Goal: Task Accomplishment & Management: Manage account settings

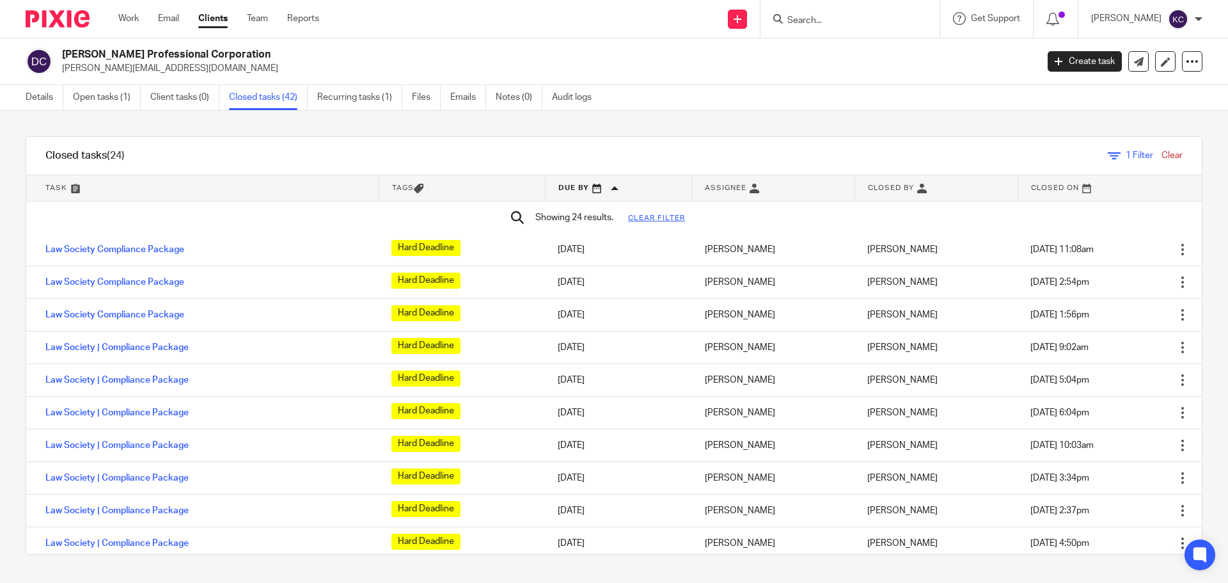
click at [789, 17] on input "Search" at bounding box center [843, 21] width 115 height 12
drag, startPoint x: 807, startPoint y: 19, endPoint x: 802, endPoint y: 8, distance: 11.4
click at [807, 19] on input "Search" at bounding box center [843, 21] width 115 height 12
paste input "Deborah Jorgensen PC"
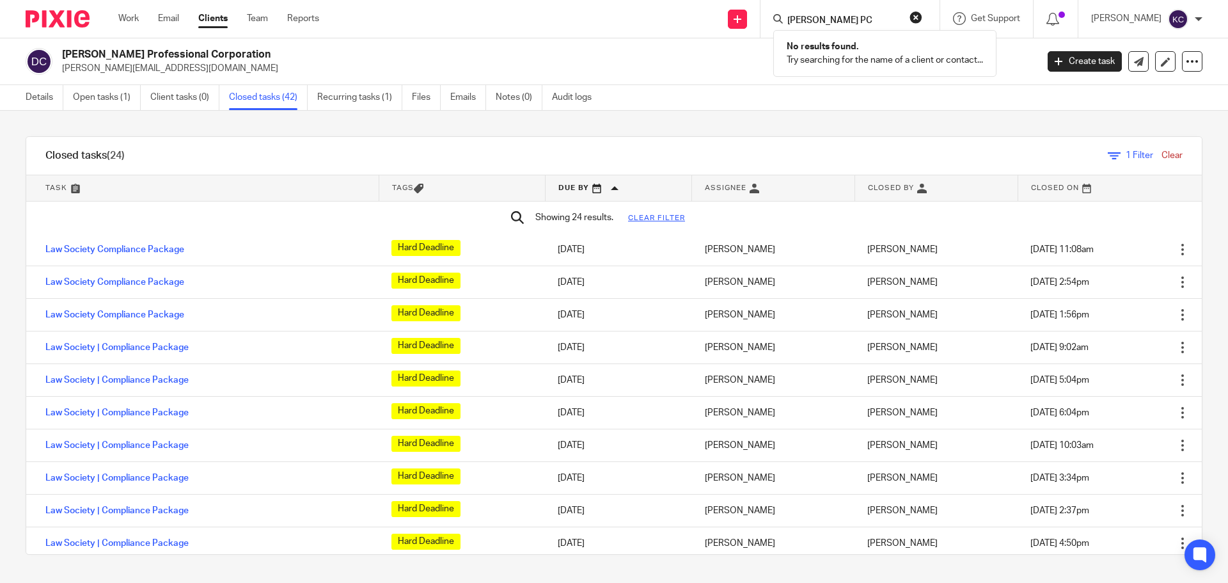
click at [862, 15] on input "Deborah Jorgensen PC" at bounding box center [843, 21] width 115 height 12
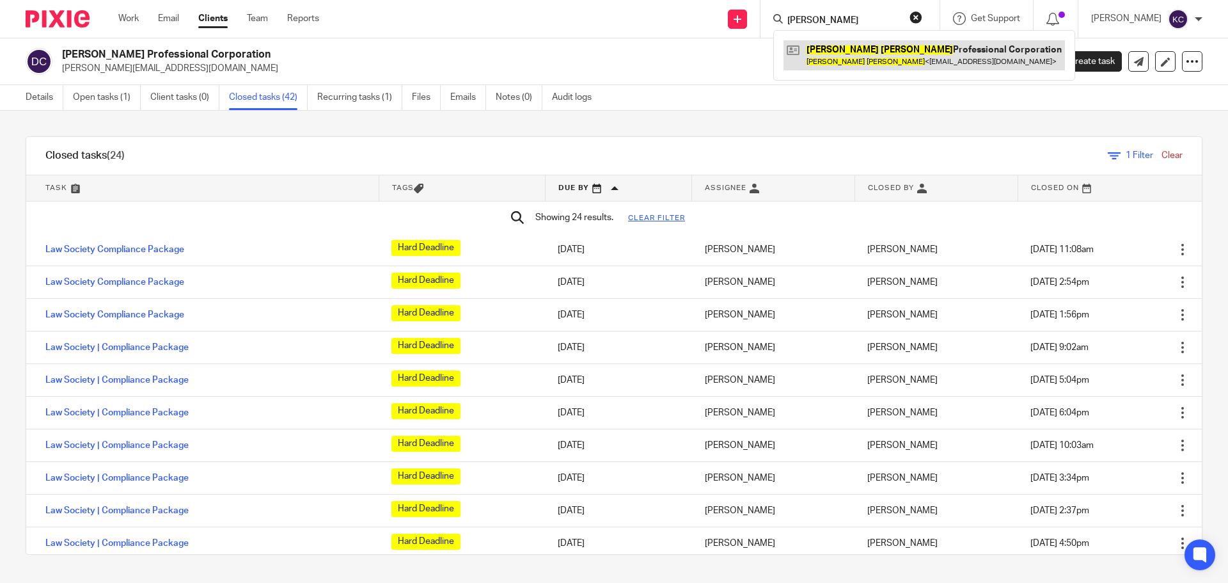
type input "Deborah Jorgensen"
click at [890, 52] on link at bounding box center [924, 54] width 281 height 29
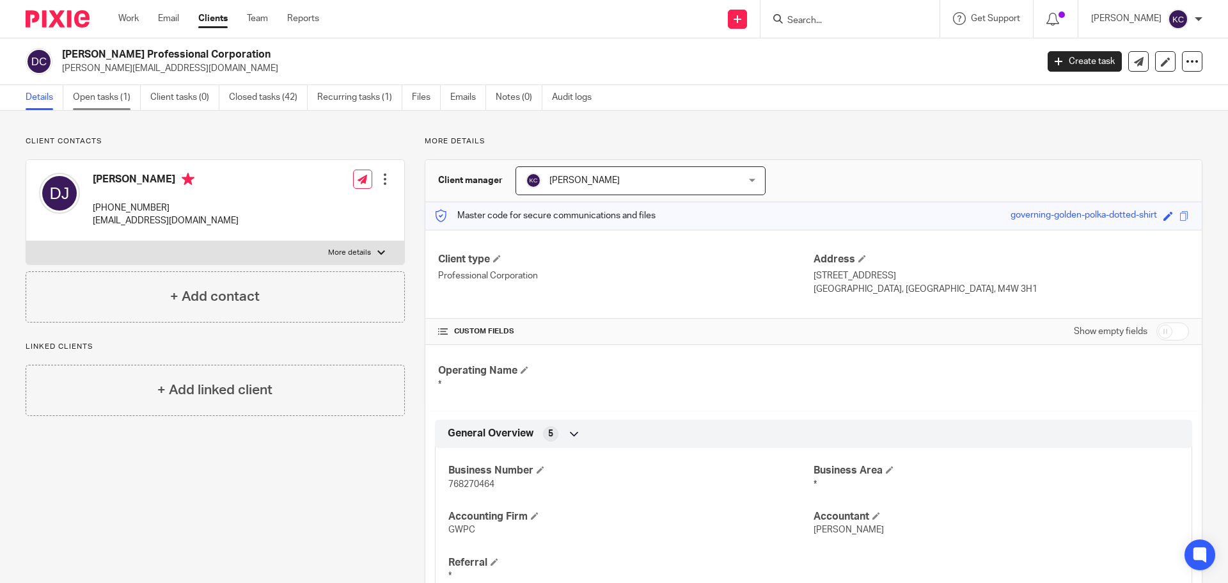
click at [115, 101] on link "Open tasks (1)" at bounding box center [107, 97] width 68 height 25
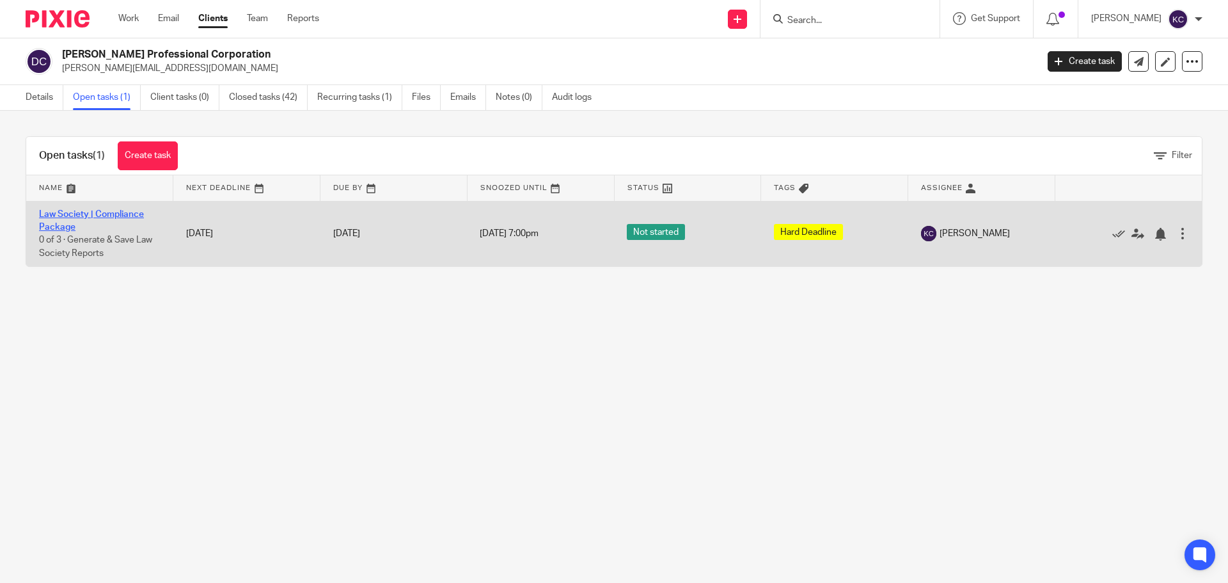
click at [99, 210] on link "Law Society | Compliance Package" at bounding box center [91, 221] width 105 height 22
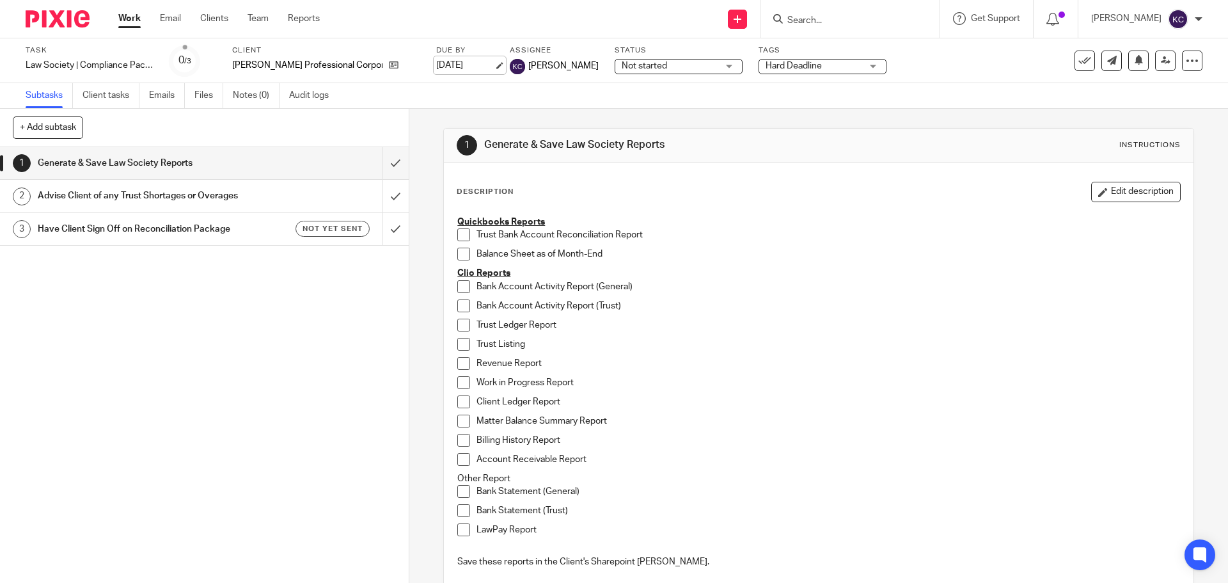
click at [479, 63] on link "Aug 20, 2025" at bounding box center [465, 65] width 58 height 13
click at [381, 162] on input "submit" at bounding box center [204, 163] width 409 height 32
click at [386, 194] on input "submit" at bounding box center [204, 196] width 409 height 32
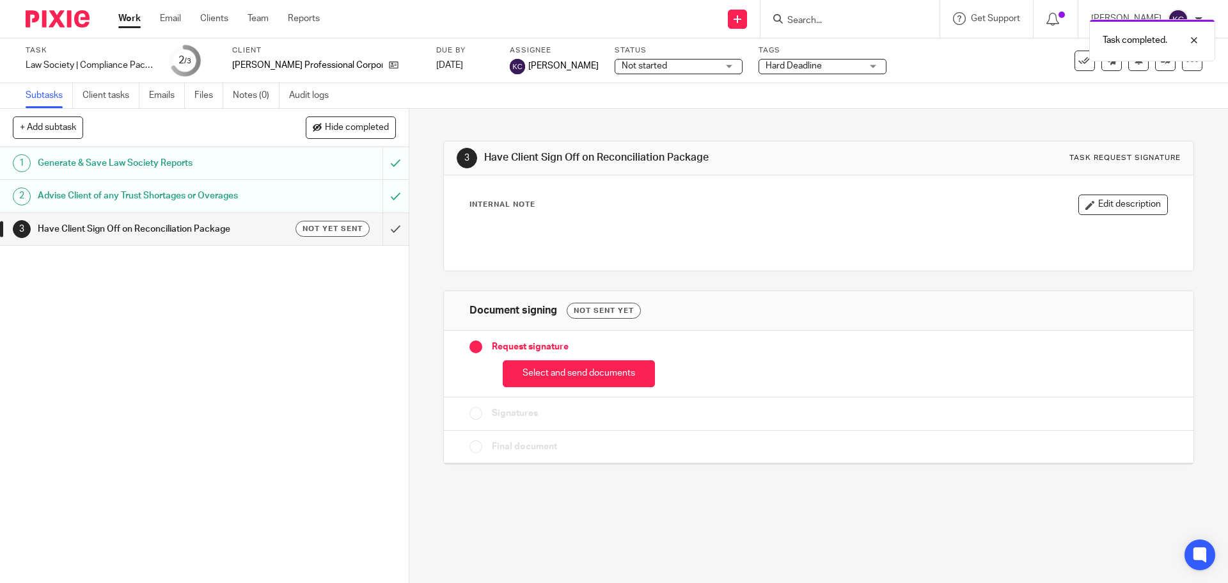
click at [608, 376] on button "Select and send documents" at bounding box center [579, 374] width 152 height 28
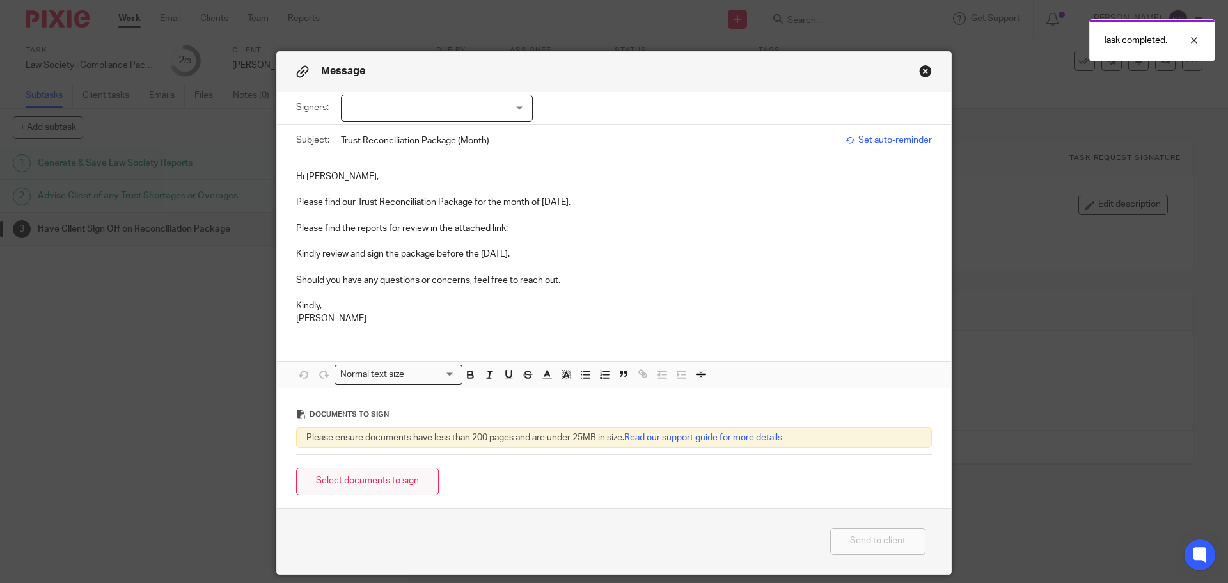
click at [355, 478] on button "Select documents to sign" at bounding box center [367, 482] width 143 height 28
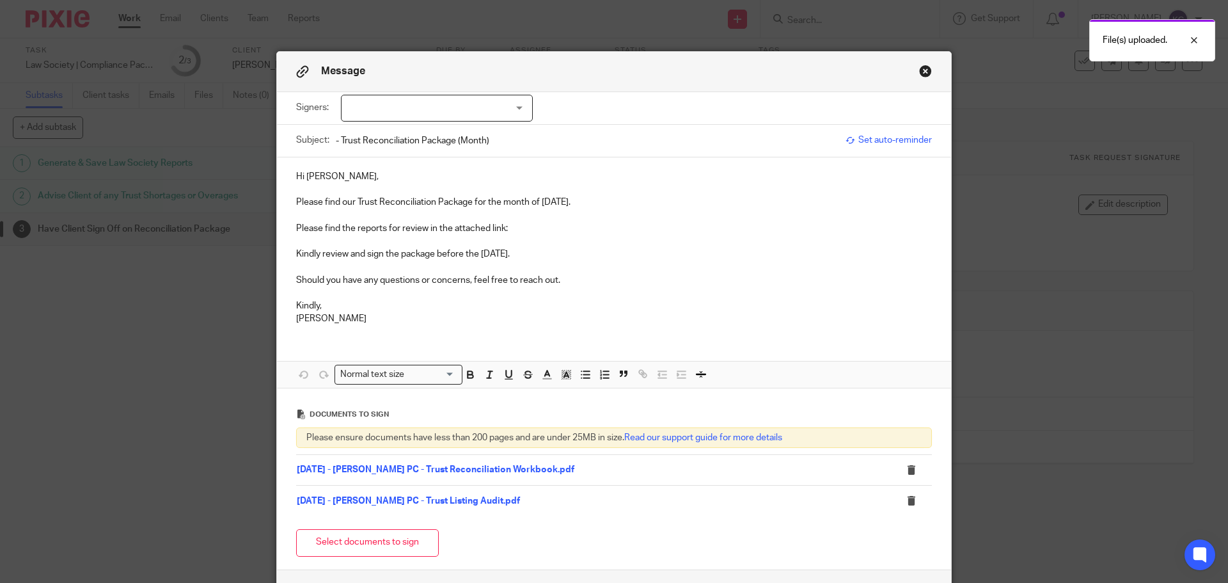
click at [451, 97] on div at bounding box center [437, 108] width 192 height 27
click at [391, 129] on li "Deborah Jorgensen" at bounding box center [432, 135] width 191 height 26
checkbox input "true"
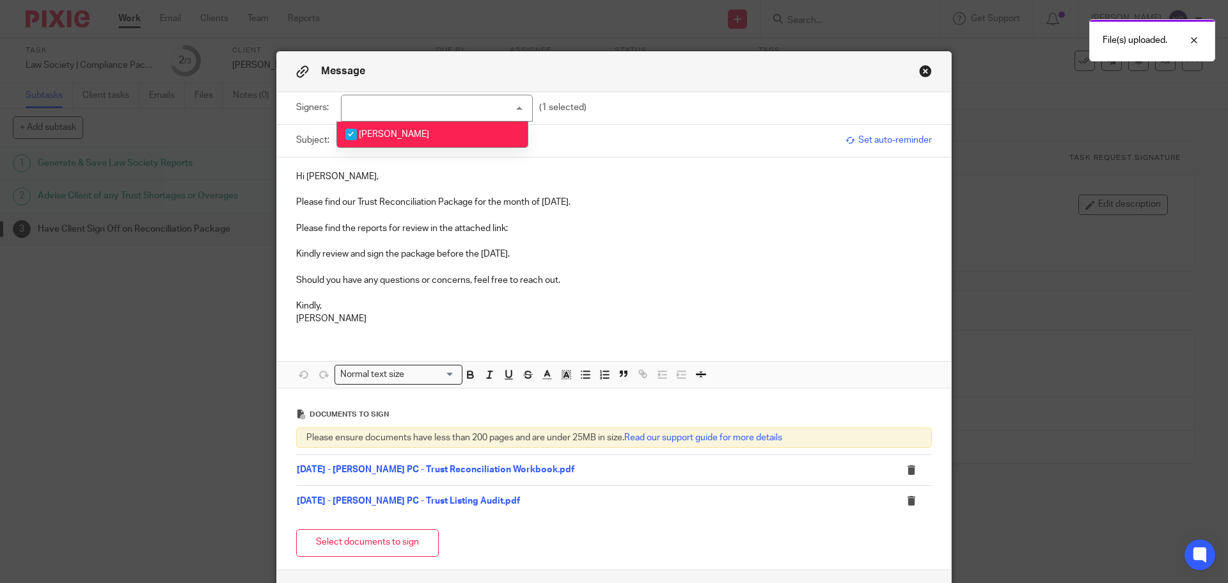
click at [388, 170] on p "Hi Deborah," at bounding box center [614, 176] width 636 height 13
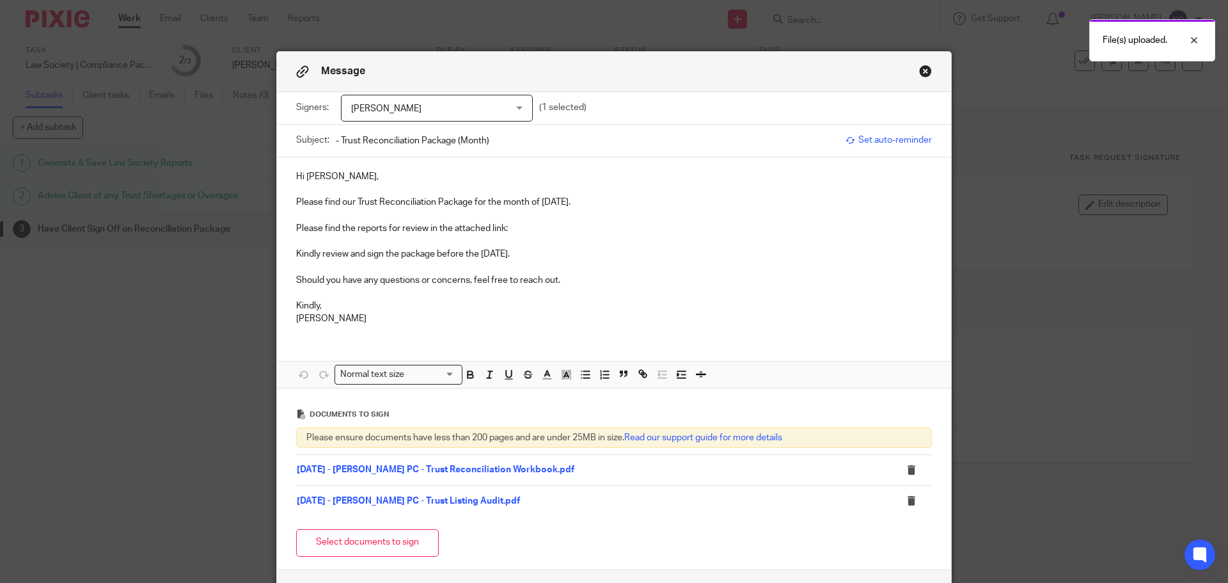
drag, startPoint x: 538, startPoint y: 201, endPoint x: 576, endPoint y: 202, distance: 38.4
click at [576, 202] on p "Please find our Trust Reconciliation Package for the month of July 2025." at bounding box center [614, 202] width 636 height 13
copy p "July 2025"
drag, startPoint x: 493, startPoint y: 143, endPoint x: 453, endPoint y: 143, distance: 40.3
click at [453, 143] on input "- Trust Reconciliation Package (Month)" at bounding box center [587, 140] width 503 height 29
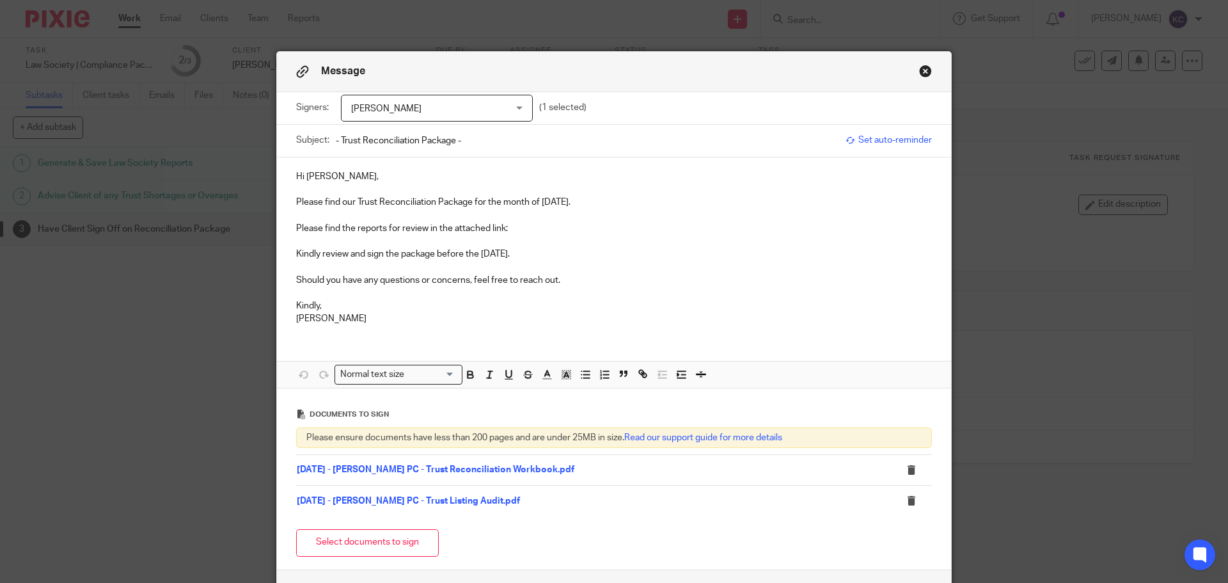
paste input "July 2025"
click at [336, 138] on input "- Trust Reconciliation Package - [DATE]" at bounding box center [587, 140] width 503 height 29
paste input "Deborah Jorgensen PC"
type input "Deborah Jorgensen PC - Trust Reconciliation Package - July 2025"
drag, startPoint x: 519, startPoint y: 223, endPoint x: 529, endPoint y: 212, distance: 14.0
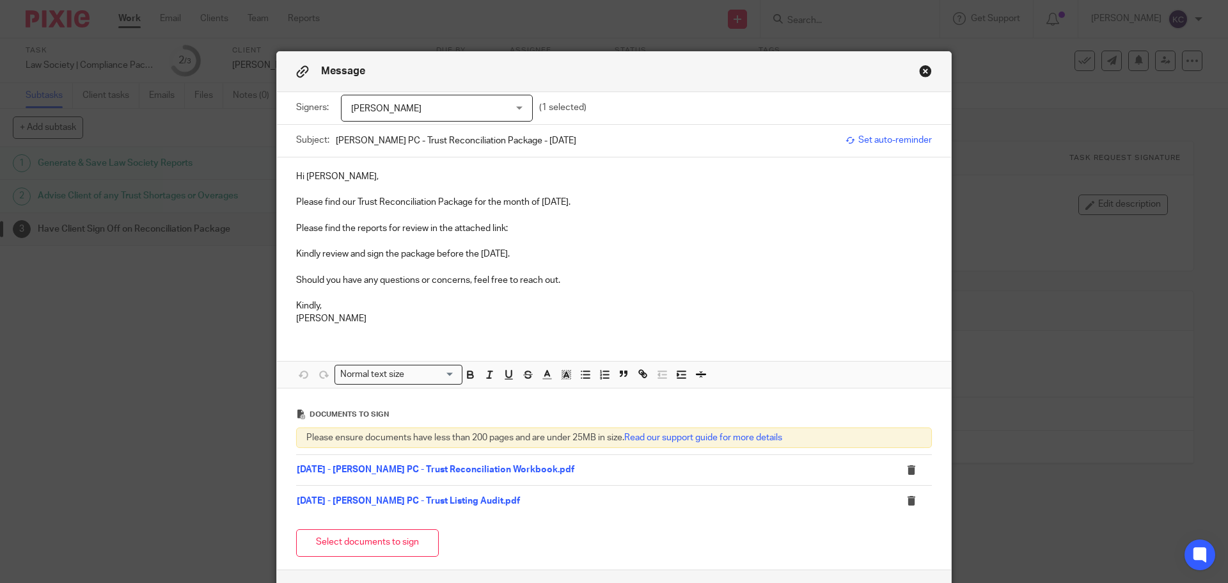
click at [519, 223] on p "Please find the reports for review in the attached link:" at bounding box center [614, 228] width 636 height 13
click at [509, 227] on p "Please find the reports for review in the attached link:" at bounding box center [614, 228] width 636 height 13
click at [565, 228] on p "Please find the reports for review in the attached link: 07 - July" at bounding box center [614, 228] width 636 height 13
click at [523, 229] on link "07 - July" at bounding box center [525, 228] width 34 height 9
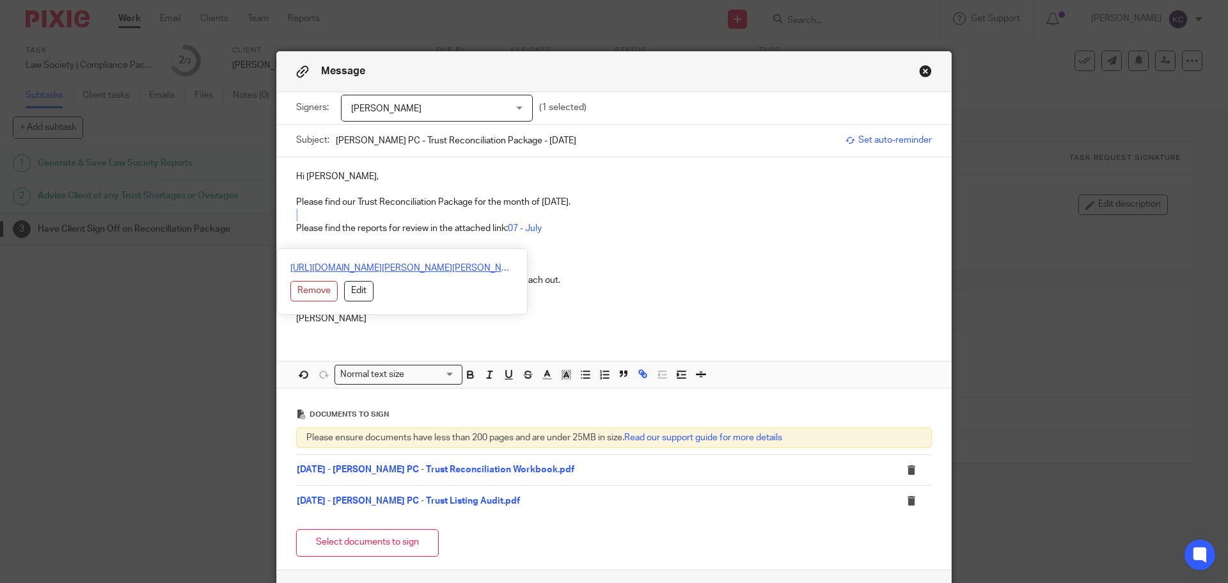
click at [489, 264] on link "https://abmaccounting.sharepoint.com/:f:/r/Client%20Working%20List/Deborah%20Jo…" at bounding box center [402, 268] width 224 height 13
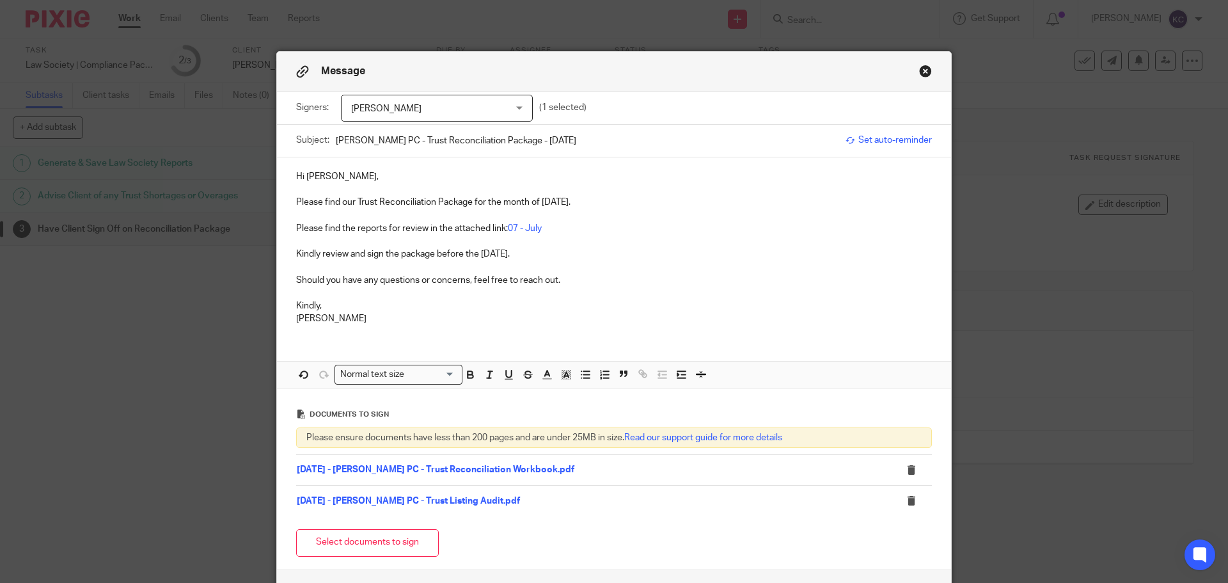
click at [648, 262] on p at bounding box center [614, 266] width 636 height 13
click at [643, 255] on p "Kindly review and sign the package before the [DATE]." at bounding box center [614, 254] width 636 height 13
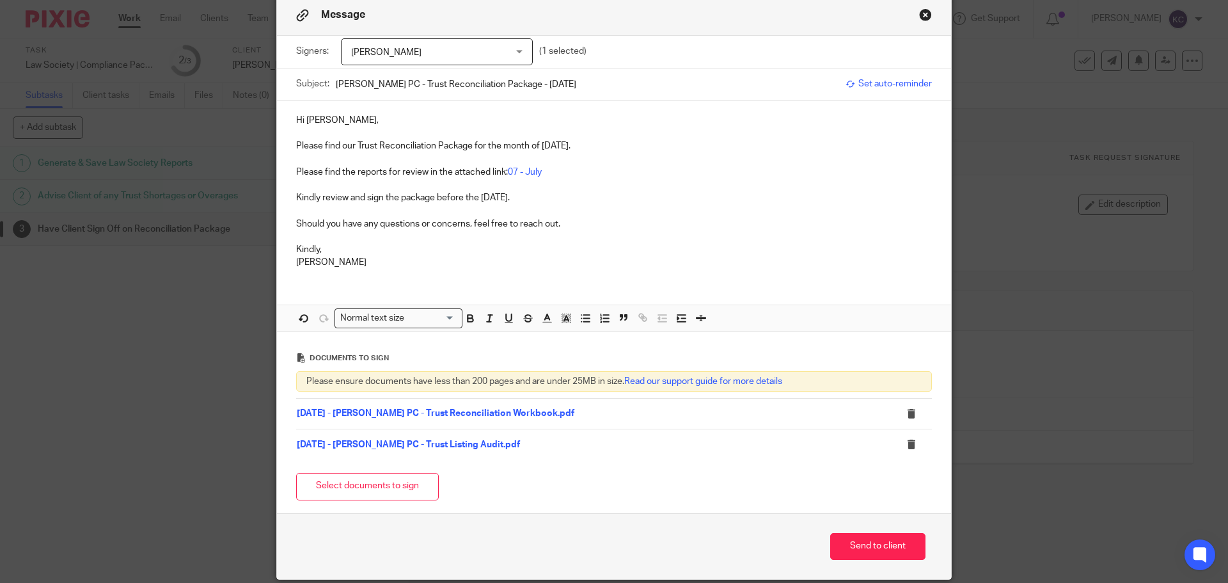
scroll to position [104, 0]
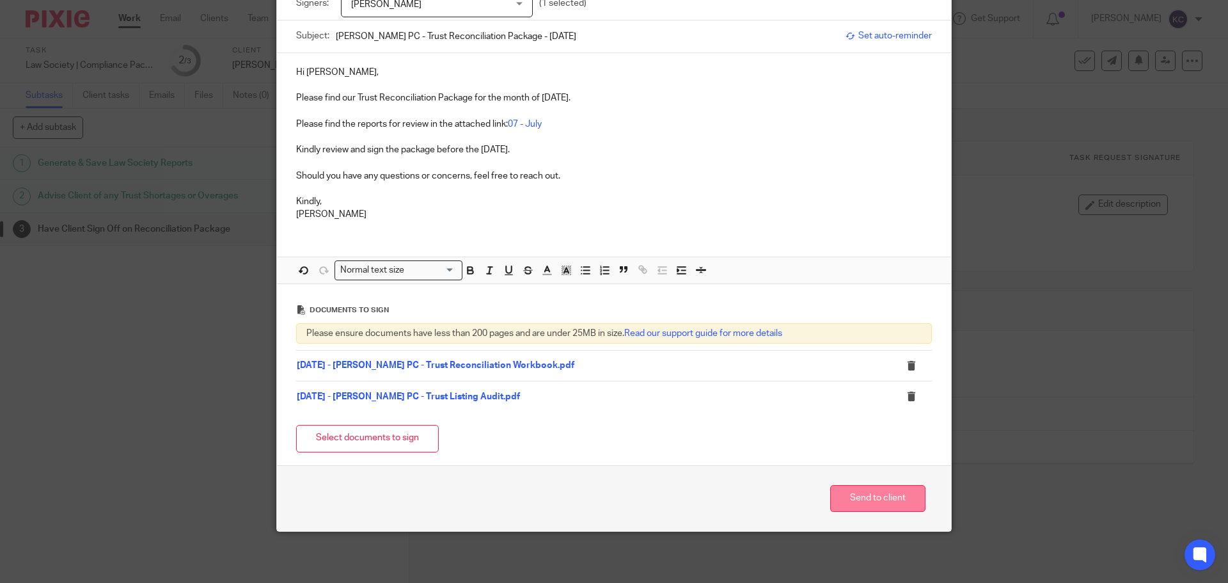
click at [853, 506] on button "Send to client" at bounding box center [877, 499] width 95 height 28
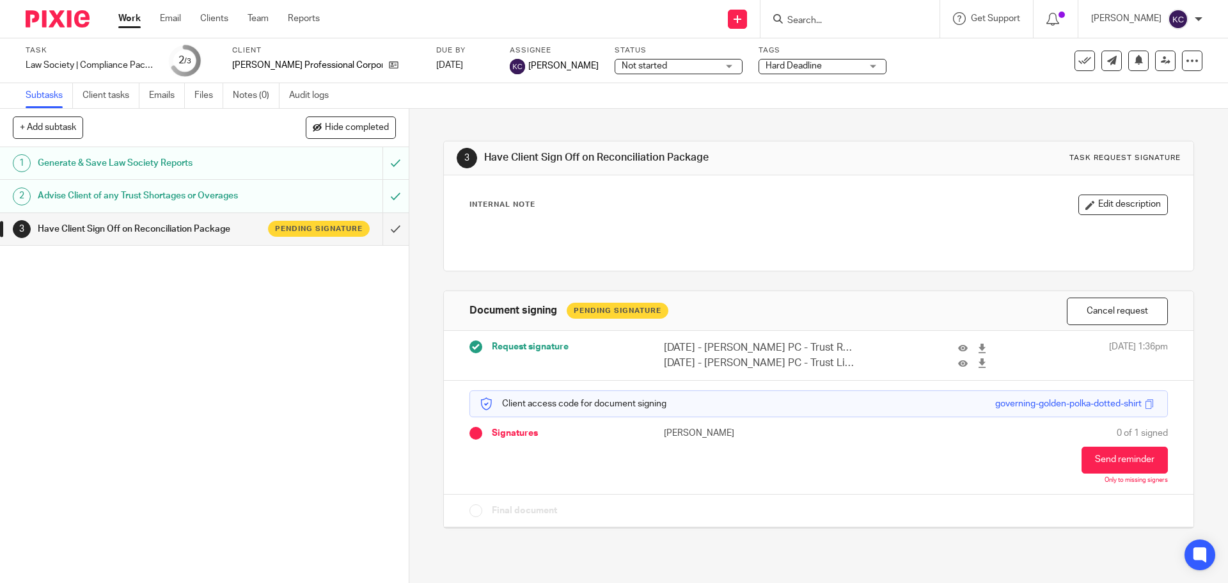
click at [797, 20] on input "Search" at bounding box center [843, 21] width 115 height 12
paste input "Home Counsel Legal Services"
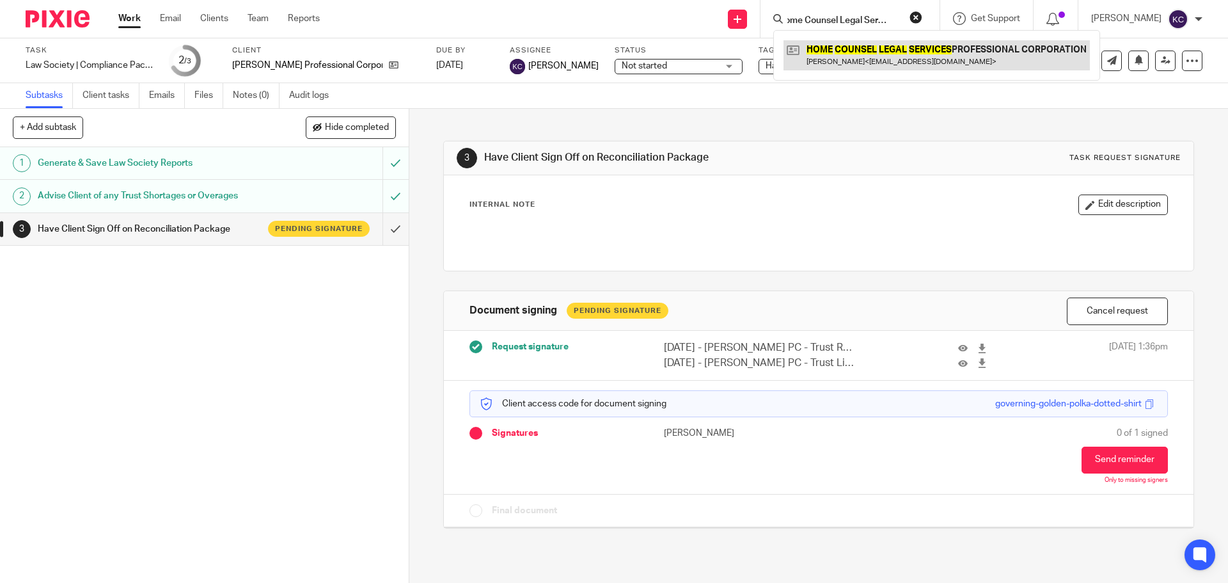
type input "Home Counsel Legal Services"
click at [862, 58] on link at bounding box center [937, 54] width 306 height 29
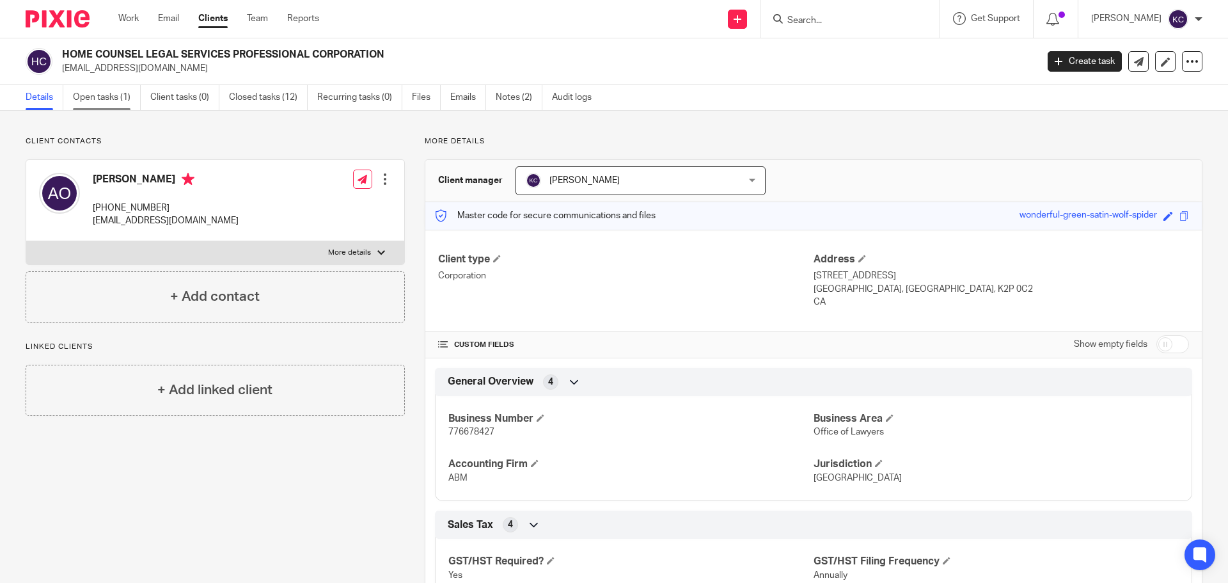
click at [106, 90] on link "Open tasks (1)" at bounding box center [107, 97] width 68 height 25
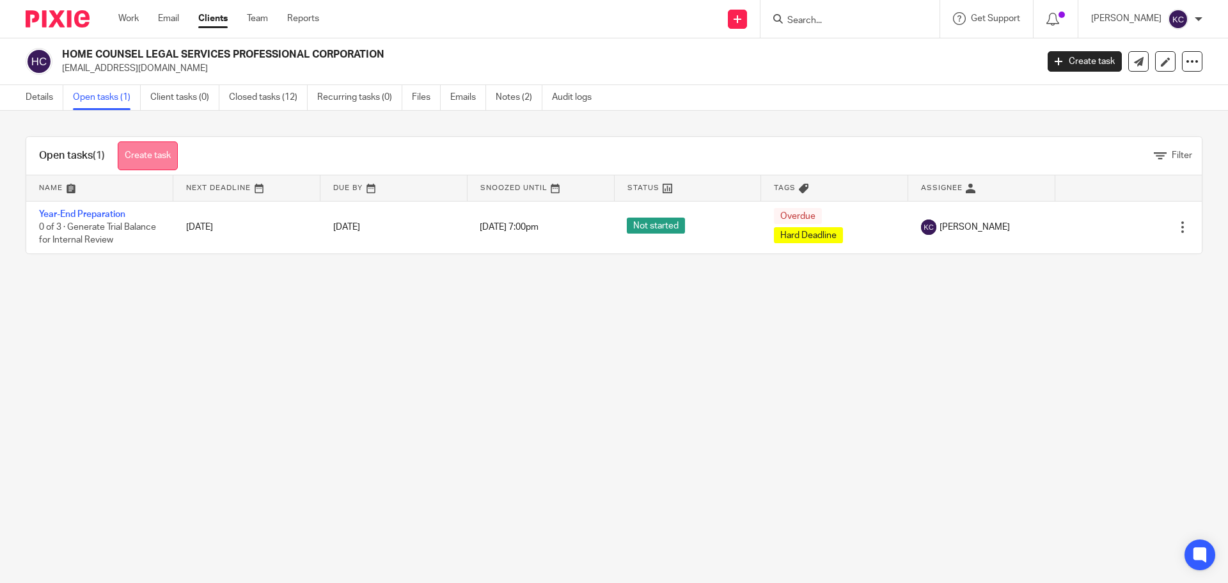
click at [166, 154] on link "Create task" at bounding box center [148, 155] width 60 height 29
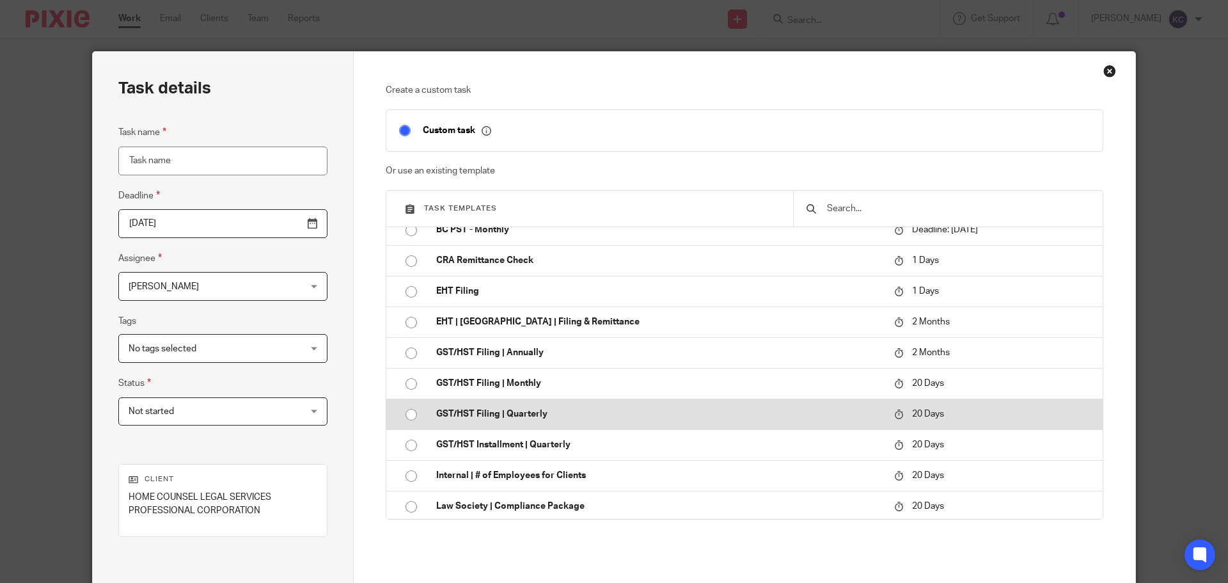
scroll to position [192, 0]
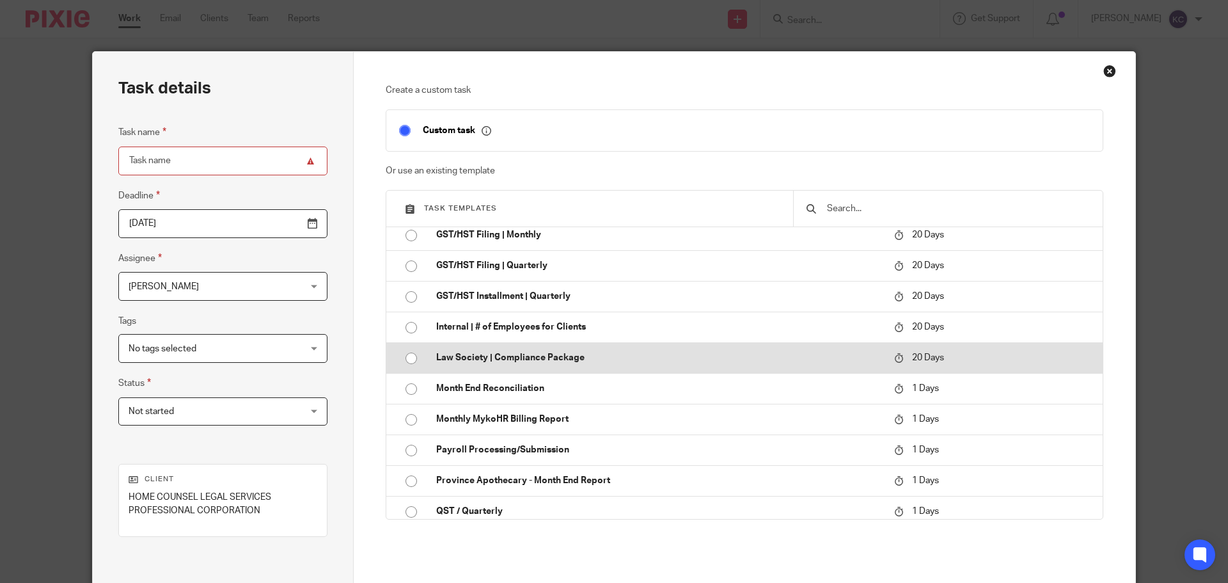
click at [409, 356] on input "radio" at bounding box center [411, 358] width 24 height 24
type input "2025-09-07"
type input "Law Society | Compliance Package"
checkbox input "false"
radio input "false"
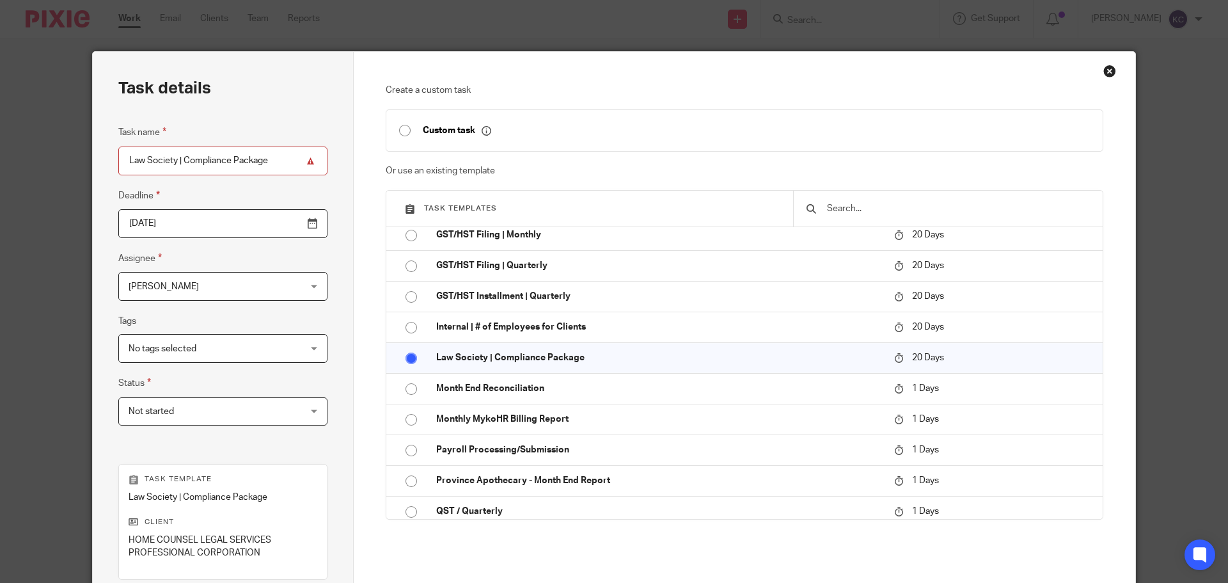
click at [282, 218] on input "2025-09-07" at bounding box center [222, 223] width 209 height 29
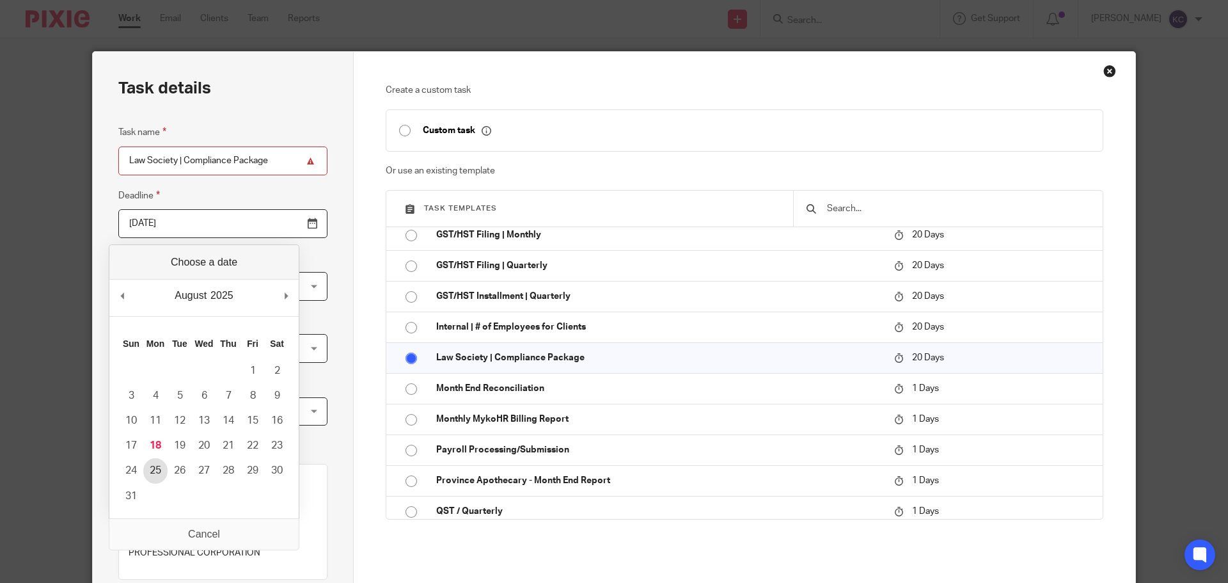
type input "2025-08-25"
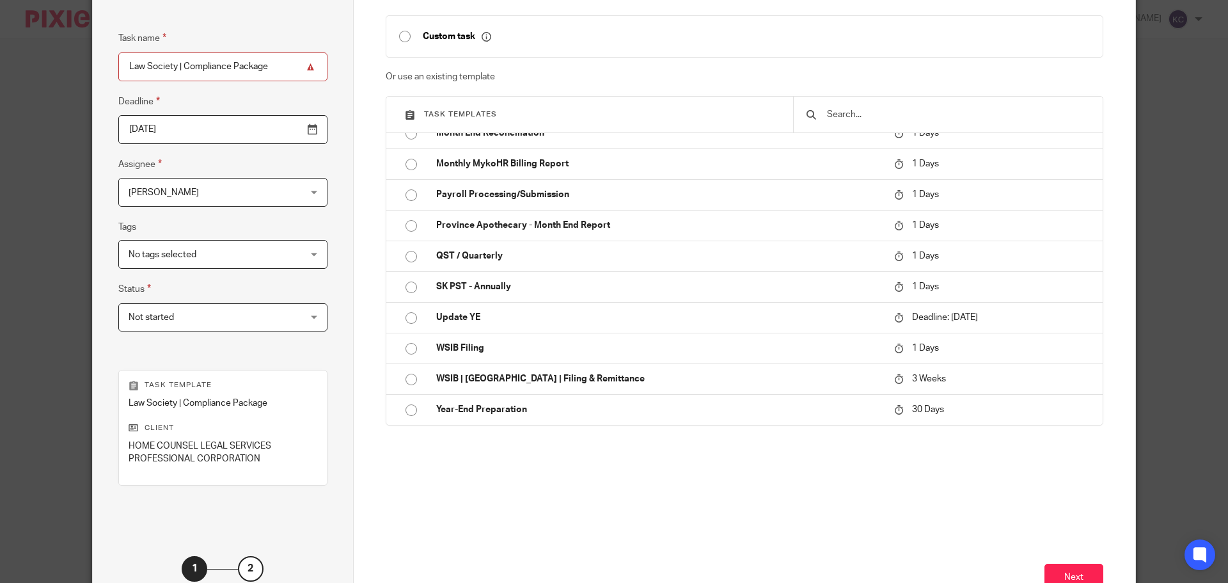
scroll to position [186, 0]
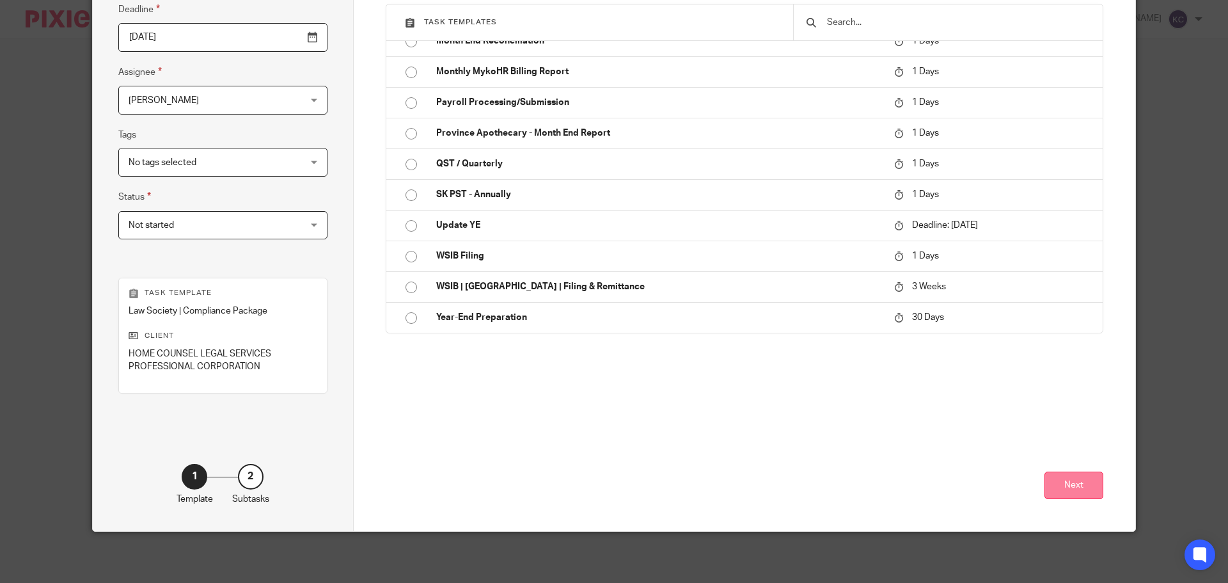
click at [1069, 489] on button "Next" at bounding box center [1074, 485] width 59 height 28
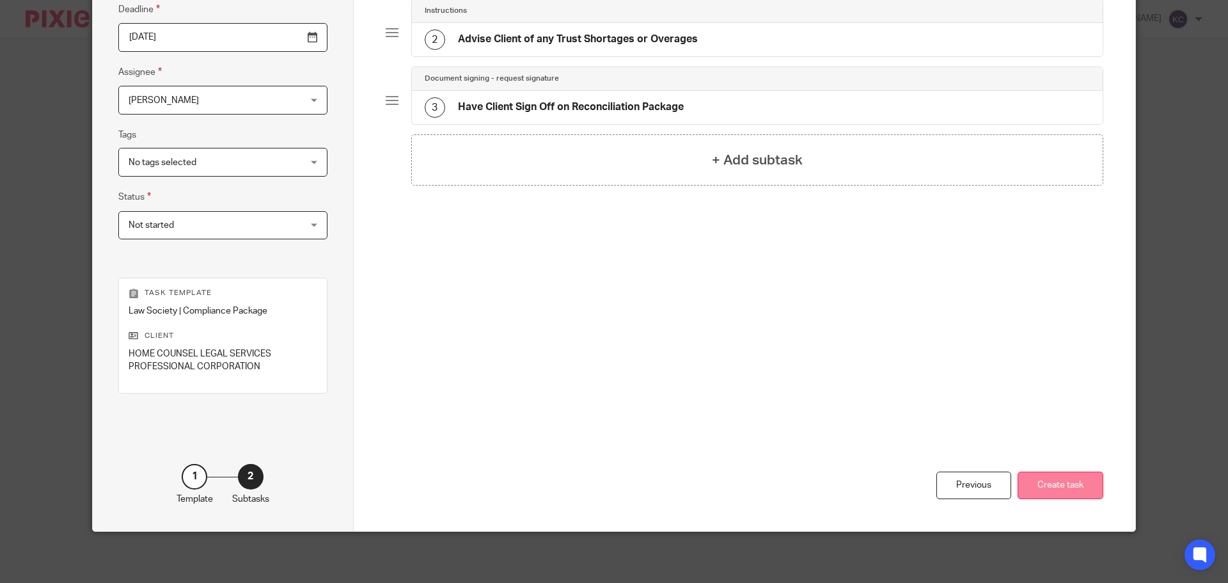
click at [1036, 485] on button "Create task" at bounding box center [1061, 485] width 86 height 28
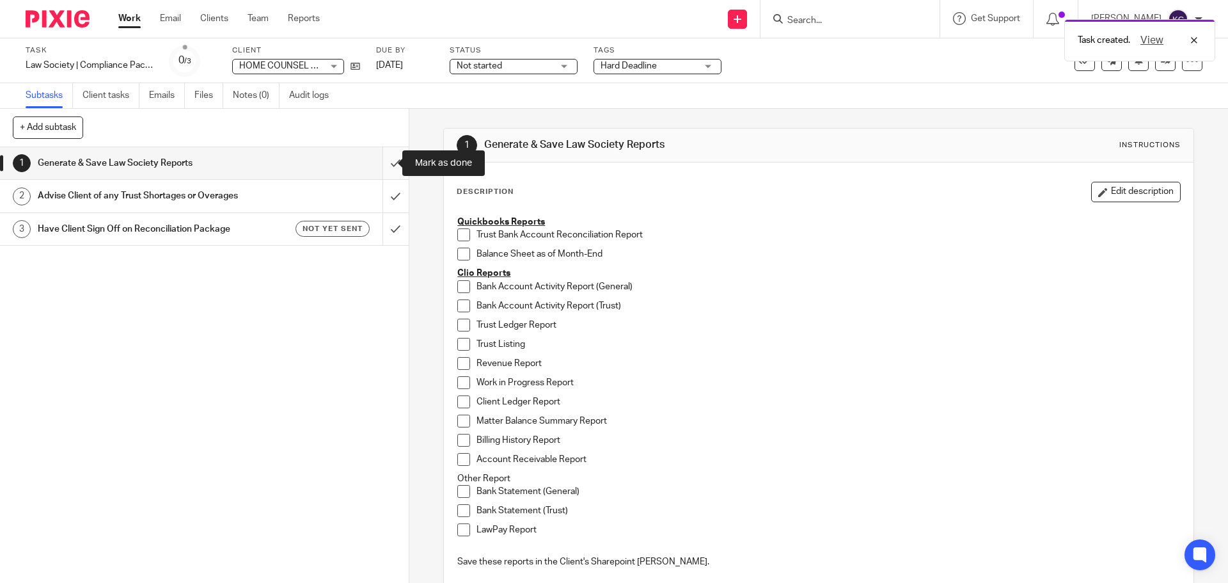
drag, startPoint x: 384, startPoint y: 160, endPoint x: 384, endPoint y: 175, distance: 14.7
click at [384, 159] on input "submit" at bounding box center [204, 163] width 409 height 32
click at [383, 193] on input "submit" at bounding box center [204, 196] width 409 height 32
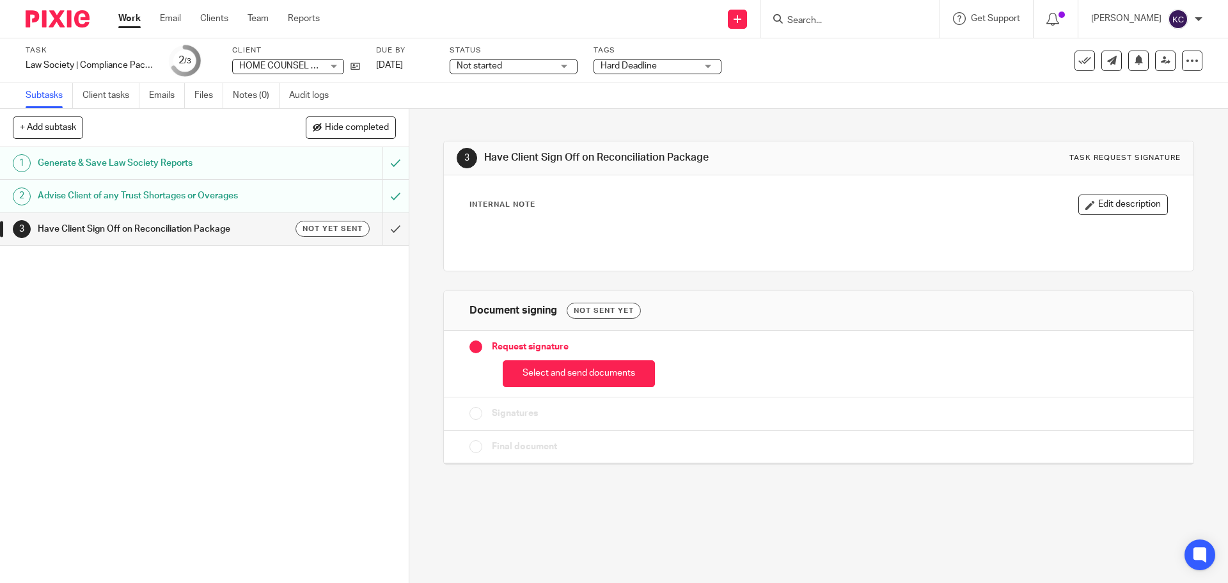
click at [617, 377] on button "Select and send documents" at bounding box center [579, 374] width 152 height 28
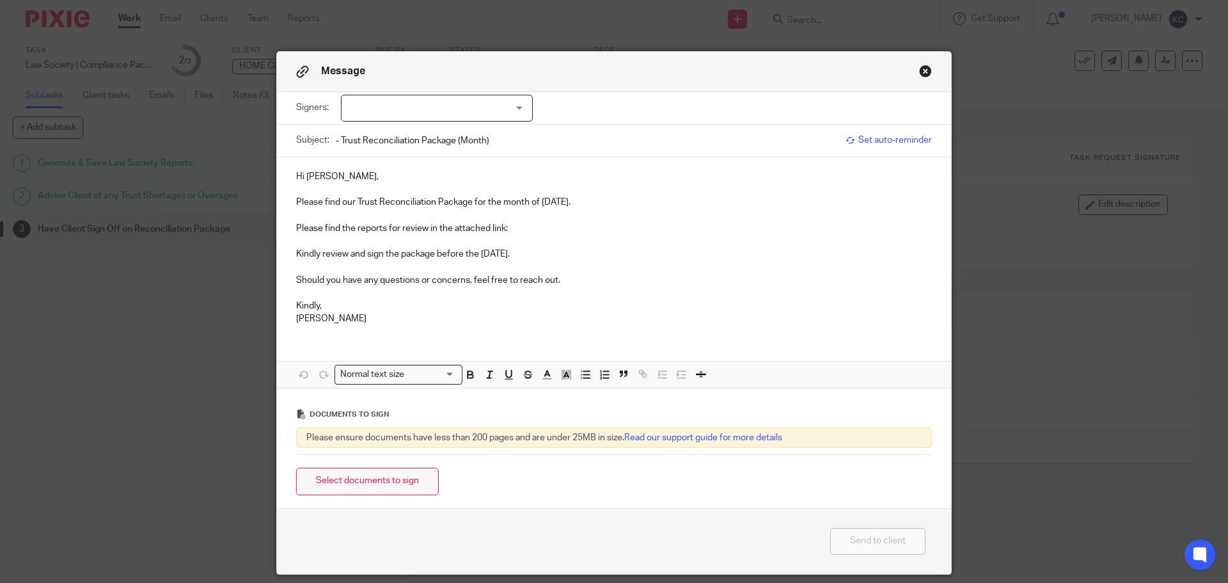
click at [399, 477] on button "Select documents to sign" at bounding box center [367, 482] width 143 height 28
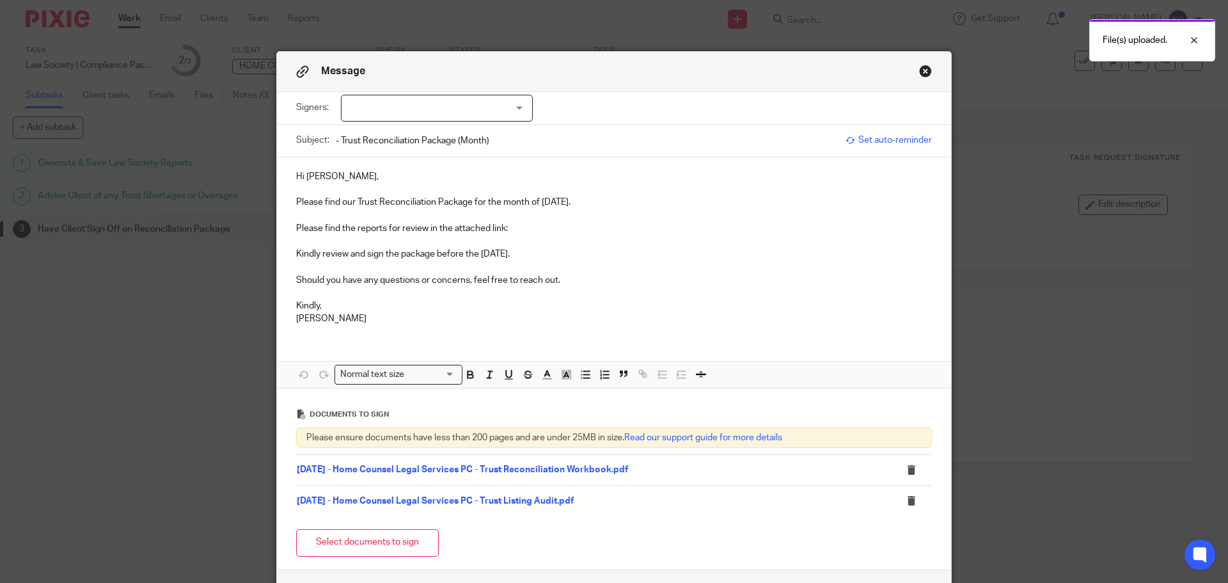
click at [409, 104] on div at bounding box center [437, 108] width 192 height 27
click at [417, 136] on span "[PERSON_NAME]" at bounding box center [394, 134] width 70 height 9
checkbox input "true"
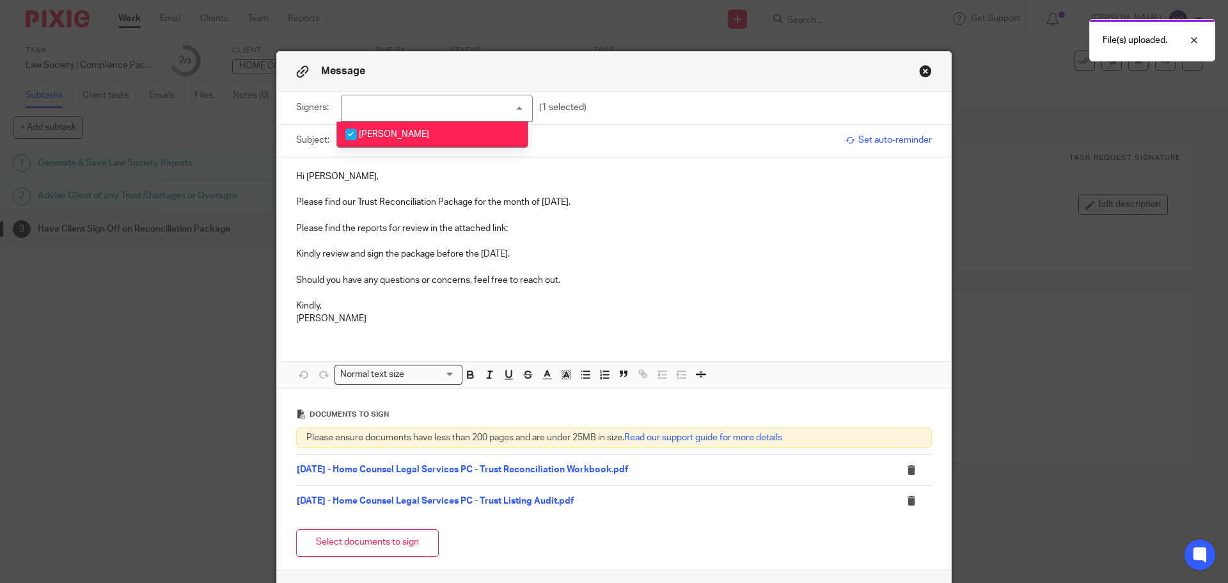
click at [425, 171] on p "Hi [PERSON_NAME]," at bounding box center [614, 176] width 636 height 13
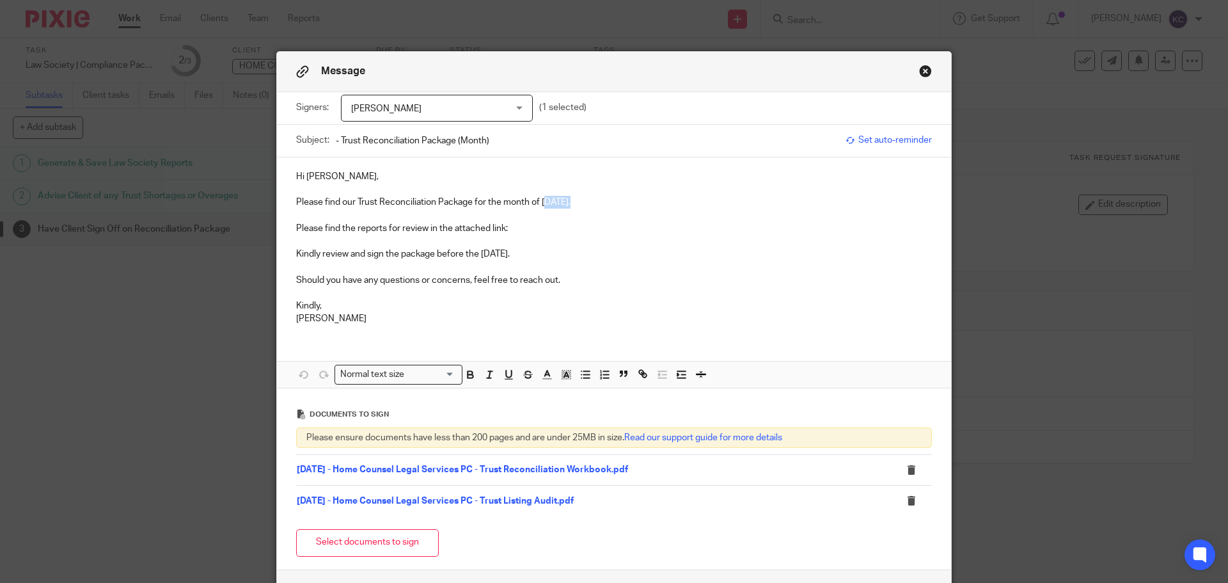
drag, startPoint x: 540, startPoint y: 204, endPoint x: 568, endPoint y: 203, distance: 27.5
click at [568, 203] on p "Please find our Trust Reconciliation Package for the month of [DATE]." at bounding box center [614, 202] width 636 height 13
drag, startPoint x: 540, startPoint y: 201, endPoint x: 577, endPoint y: 201, distance: 37.1
click at [577, 201] on p "Please find our Trust Reconciliation Package for the month of July 2025." at bounding box center [614, 202] width 636 height 13
copy p "July 2025"
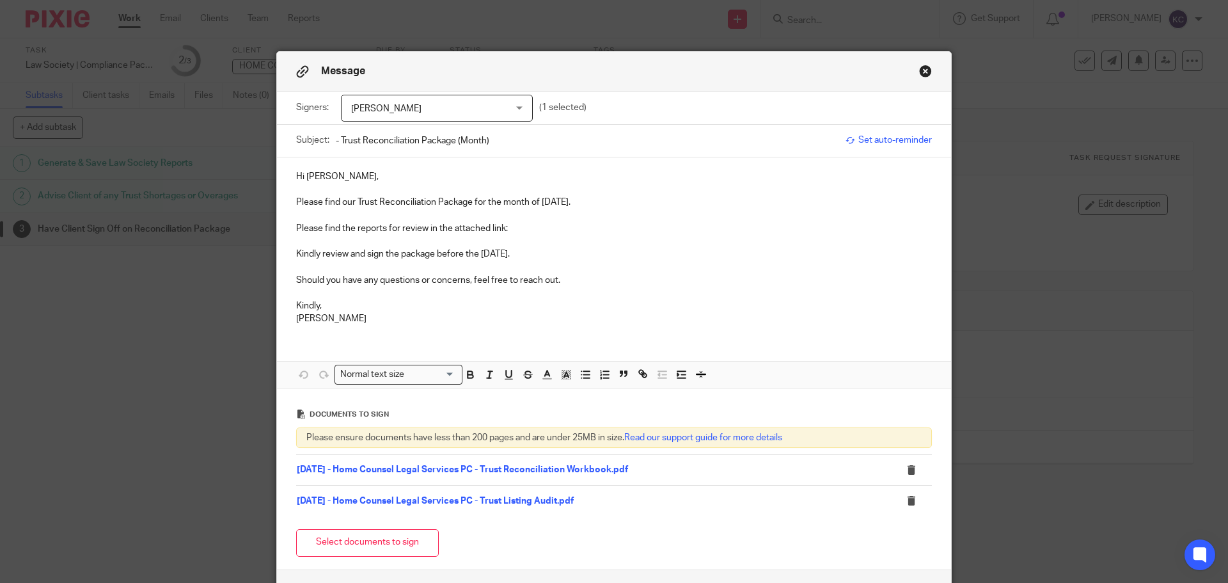
drag, startPoint x: 504, startPoint y: 138, endPoint x: 453, endPoint y: 141, distance: 51.2
click at [453, 141] on input "- Trust Reconciliation Package (Month)" at bounding box center [587, 140] width 503 height 29
paste input "July 2025"
click at [452, 141] on input "- Trust Reconciliation Package- July 2025" at bounding box center [587, 140] width 503 height 29
click at [471, 196] on p "Please find our Trust Reconciliation Package for the month of July 2025." at bounding box center [614, 202] width 636 height 13
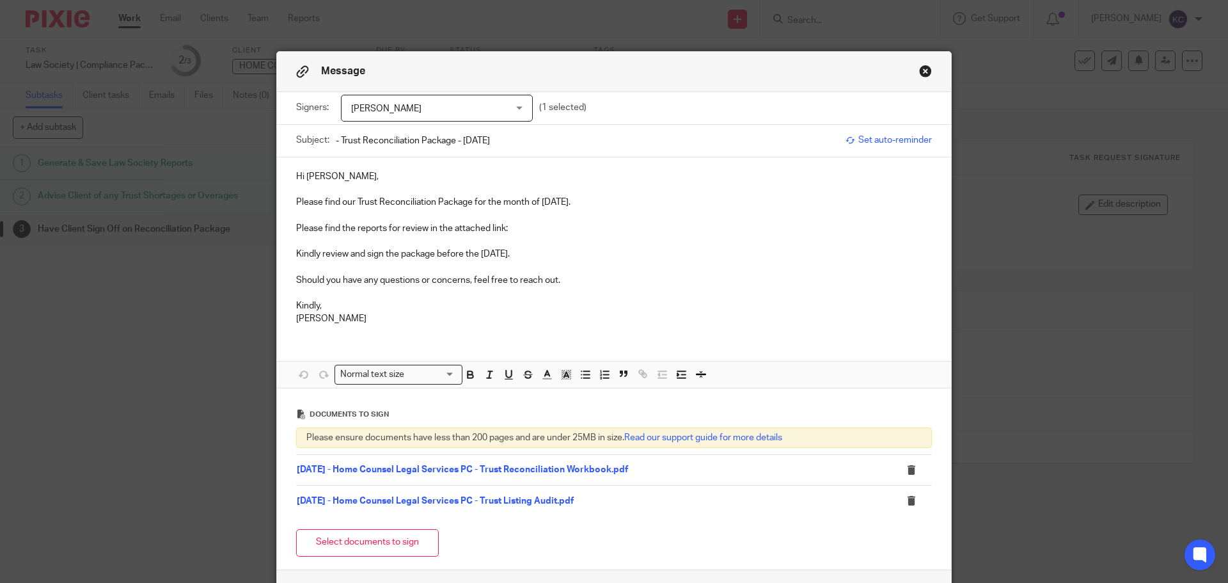
click at [336, 138] on input "- Trust Reconciliation Package - July 2025" at bounding box center [587, 140] width 503 height 29
paste input "Home Counsel Legal Services PC"
type input "Home Counsel Legal Services PC - Trust Reconciliation Package - July 2025"
click at [431, 182] on p "Hi Alexander W.," at bounding box center [614, 176] width 636 height 13
click at [537, 228] on p "Please find the reports for review in the attached link:" at bounding box center [614, 228] width 636 height 13
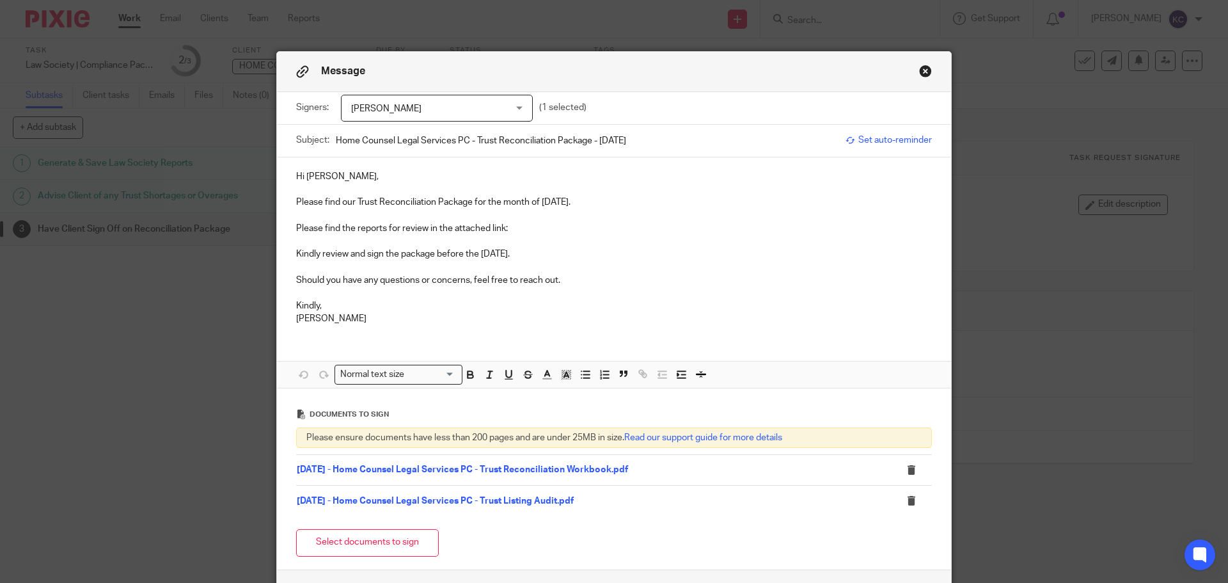
click at [617, 267] on p at bounding box center [614, 266] width 636 height 13
click at [514, 226] on p "Please find the reports for review in the attached link:" at bounding box center [614, 228] width 636 height 13
click at [658, 282] on p "Should you have any questions or concerns, feel free to reach out." at bounding box center [614, 280] width 636 height 13
click at [517, 230] on link "07 - July" at bounding box center [525, 228] width 34 height 9
click at [452, 265] on link "https://abmaccounting.sharepoint.com/:f:/r/Client%20Working%20List/Home%20Couns…" at bounding box center [402, 268] width 118 height 13
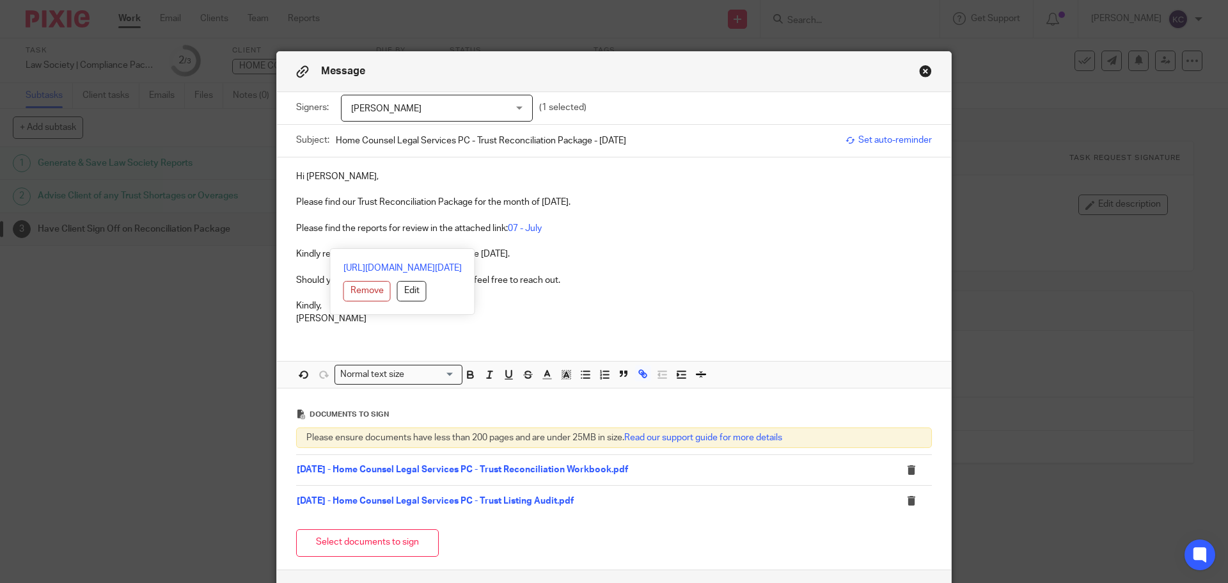
click at [676, 287] on p at bounding box center [614, 293] width 636 height 13
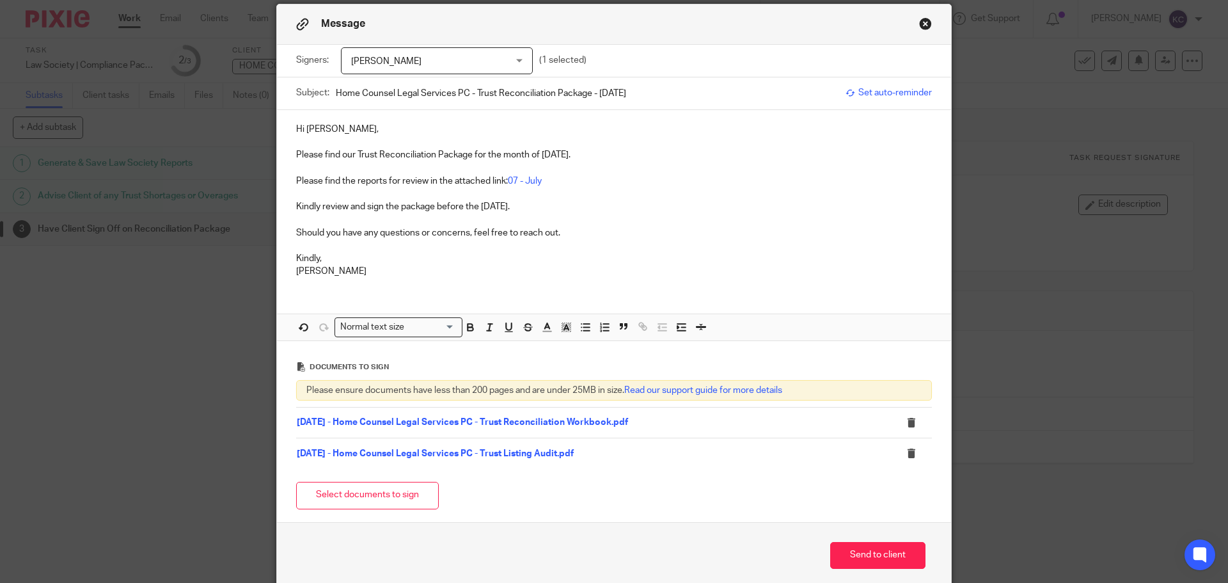
scroll to position [104, 0]
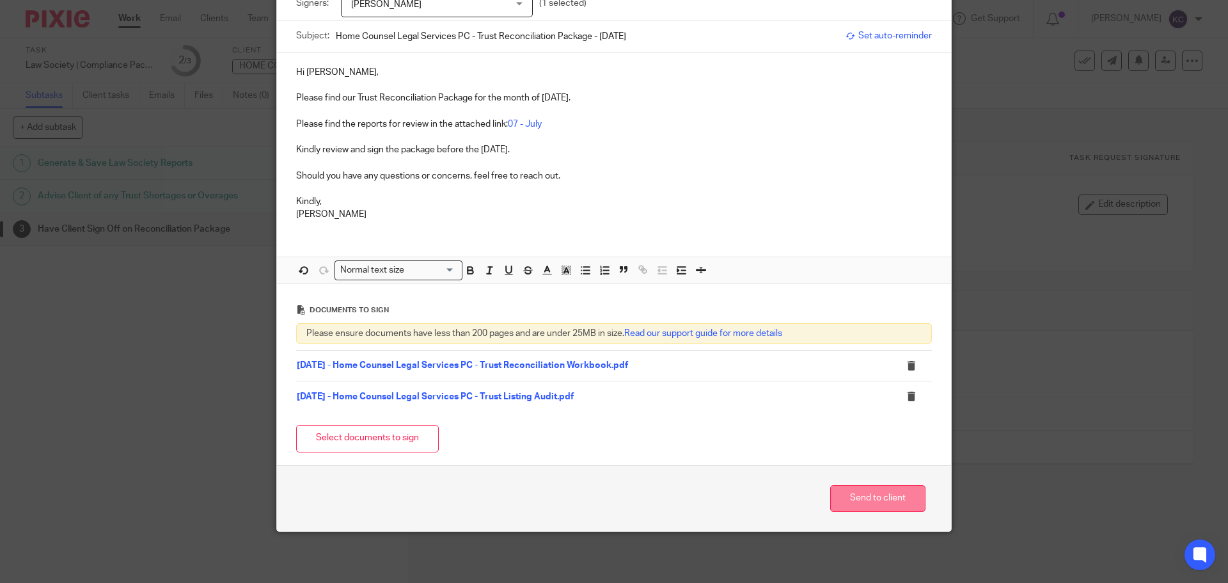
click at [874, 493] on button "Send to client" at bounding box center [877, 499] width 95 height 28
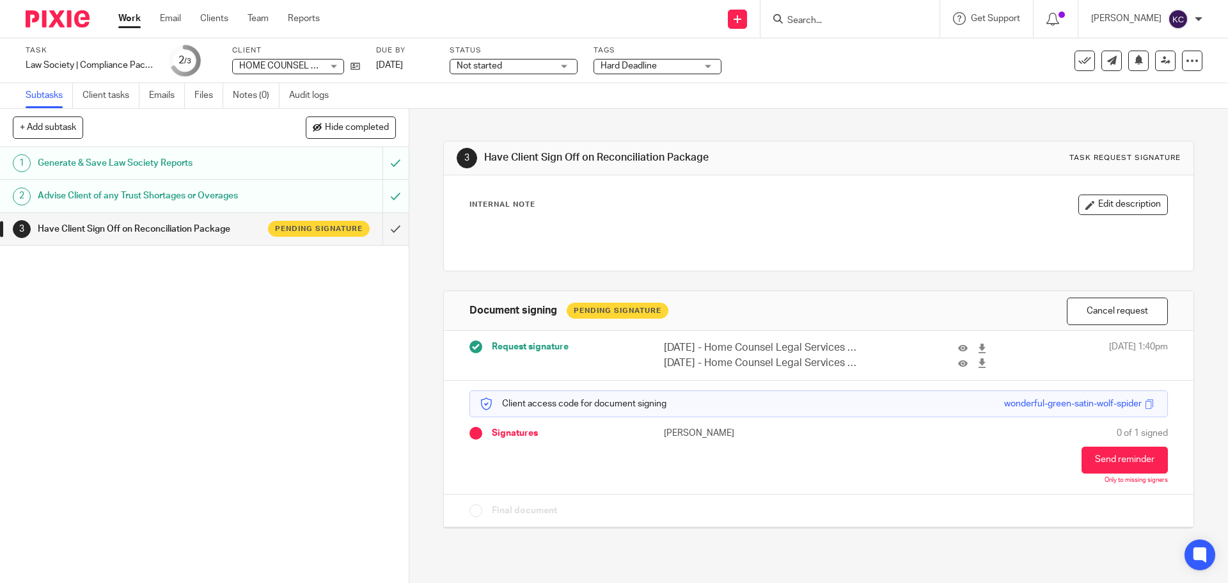
click at [800, 12] on form at bounding box center [854, 19] width 136 height 16
click at [793, 19] on input "Search" at bounding box center [843, 21] width 115 height 12
paste input "Kiselyov Professional Corporation"
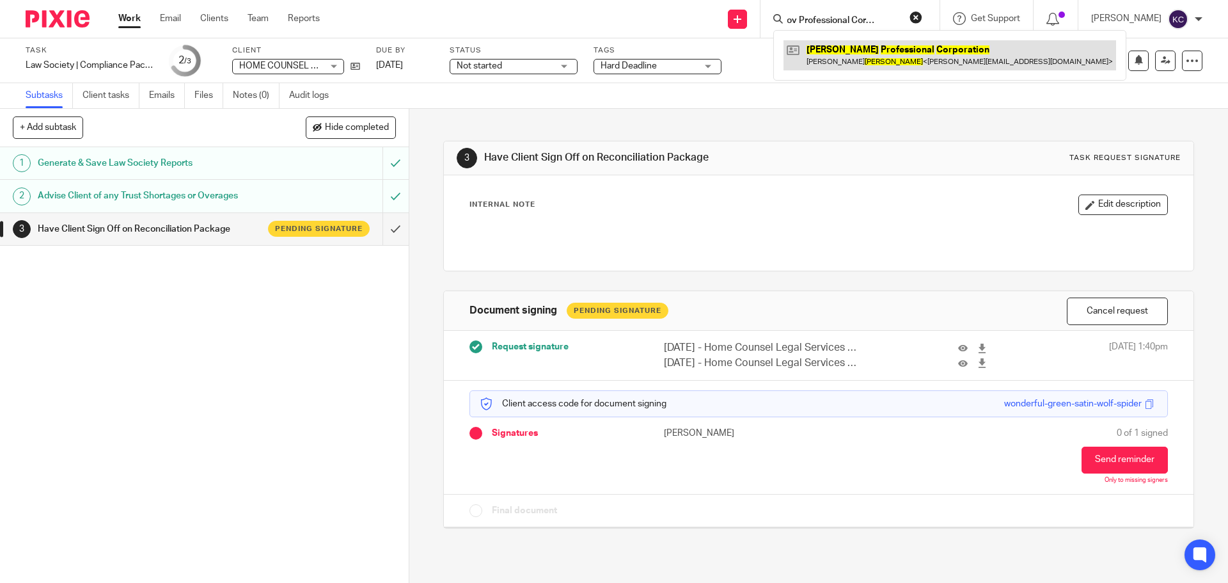
type input "Kiselyov Professional Corporation"
click at [856, 59] on link at bounding box center [950, 54] width 333 height 29
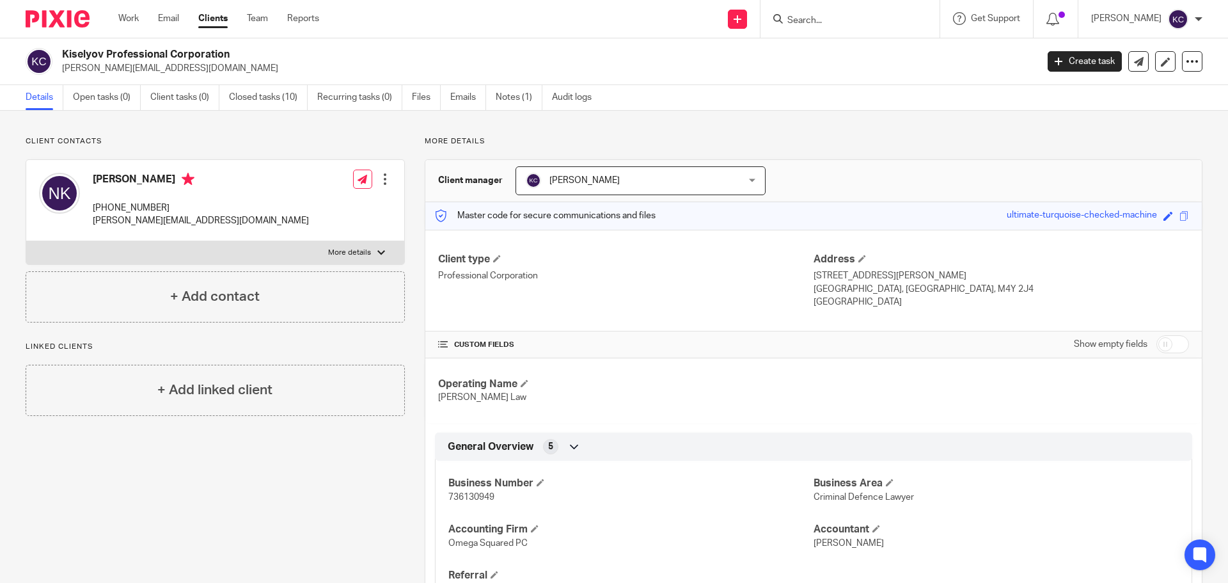
click at [787, 18] on input "Search" at bounding box center [843, 21] width 115 height 12
click at [99, 94] on link "Open tasks (0)" at bounding box center [107, 97] width 68 height 25
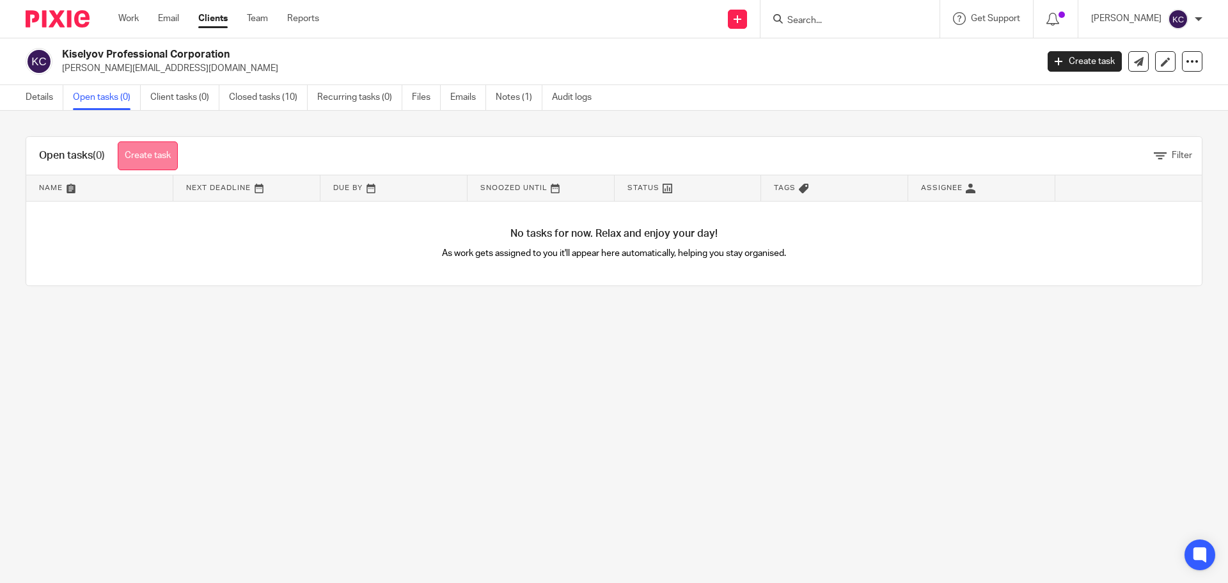
click at [153, 156] on link "Create task" at bounding box center [148, 155] width 60 height 29
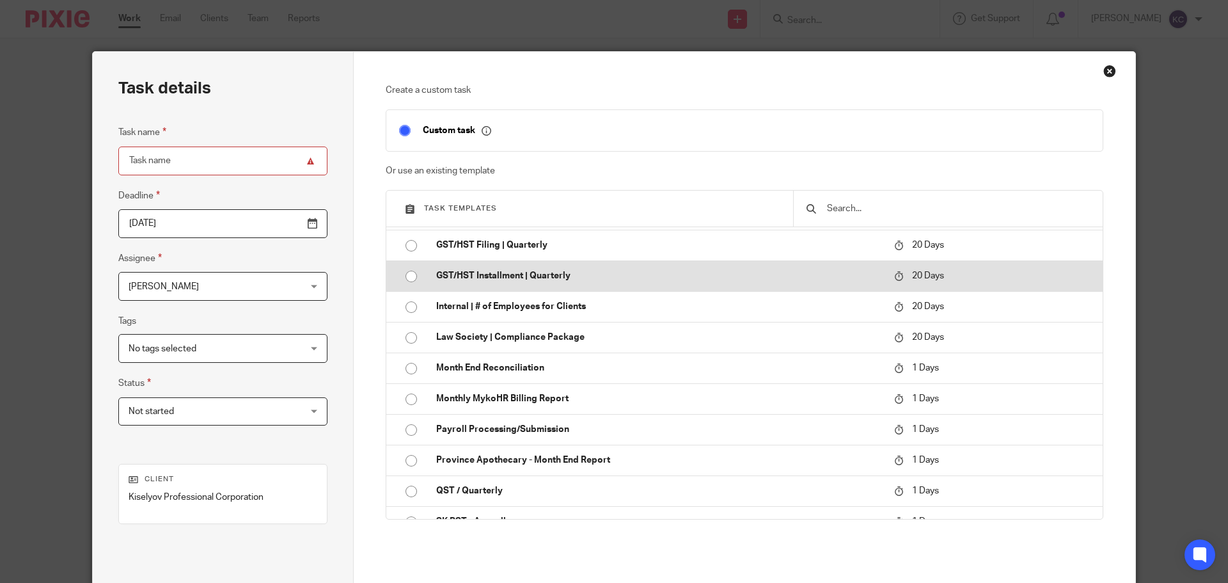
scroll to position [256, 0]
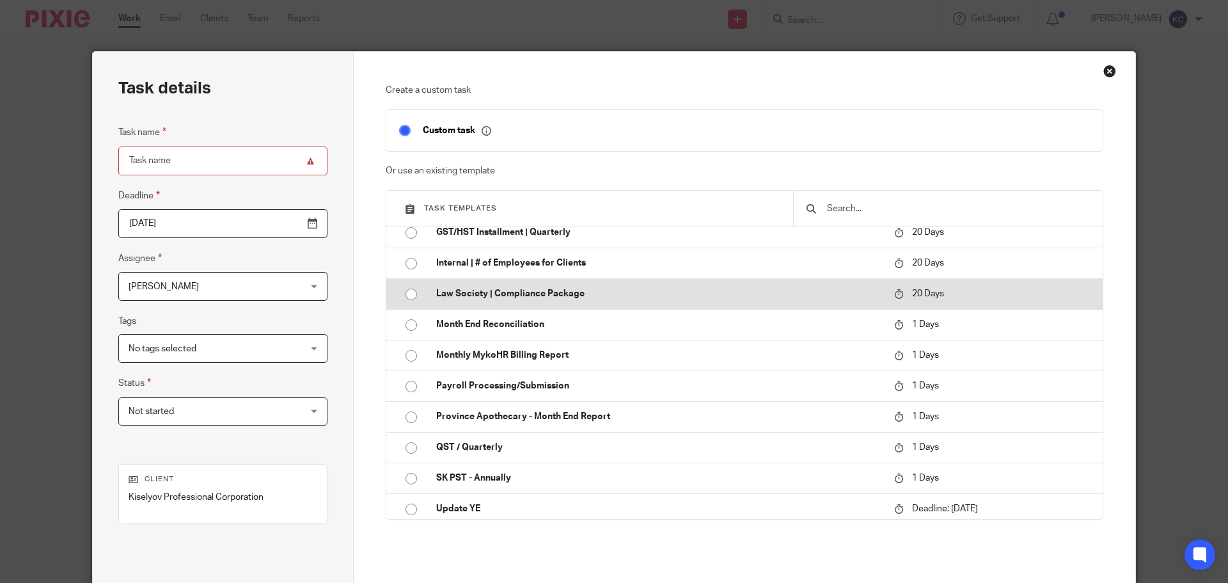
click at [408, 295] on input "radio" at bounding box center [411, 294] width 24 height 24
type input "2025-09-07"
type input "Law Society | Compliance Package"
checkbox input "false"
radio input "false"
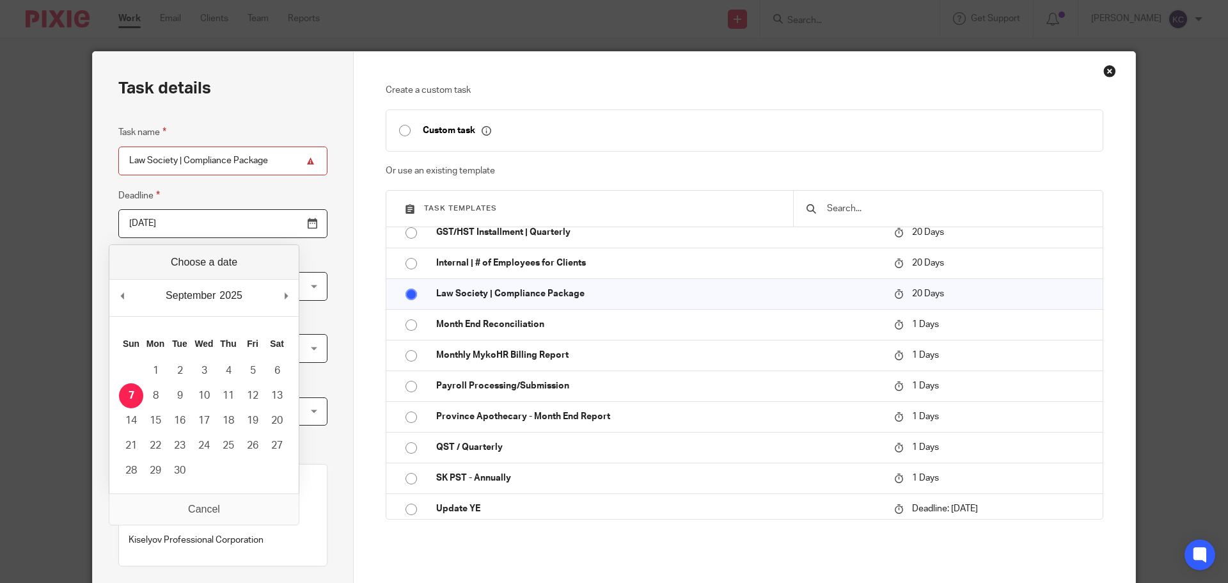
click at [280, 222] on input "2025-09-07" at bounding box center [222, 223] width 209 height 29
type input "2025-08-25"
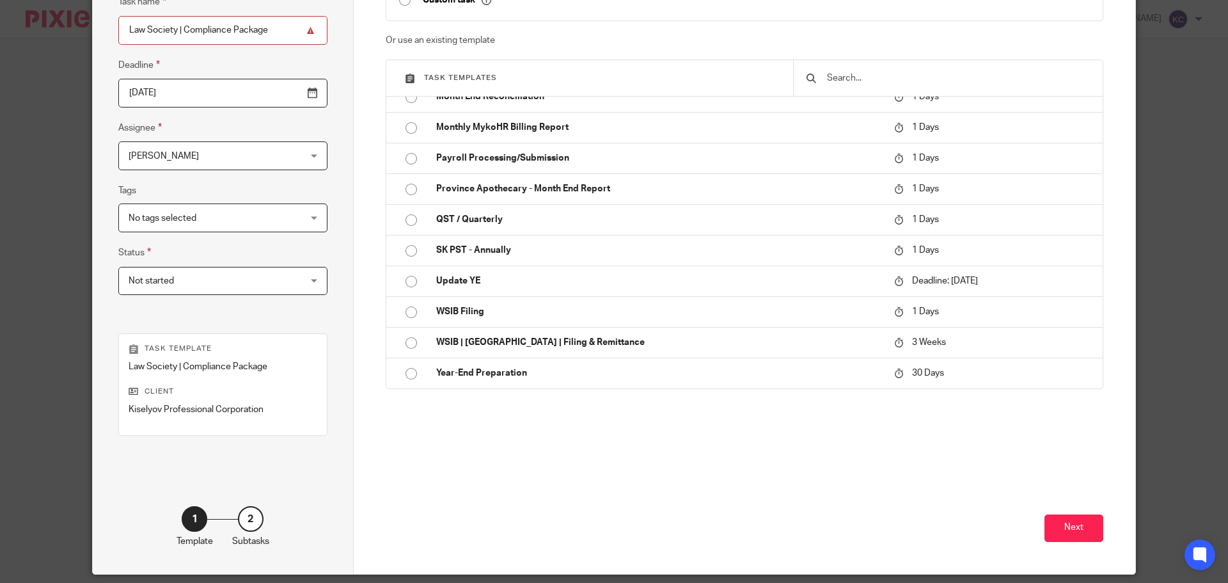
scroll to position [173, 0]
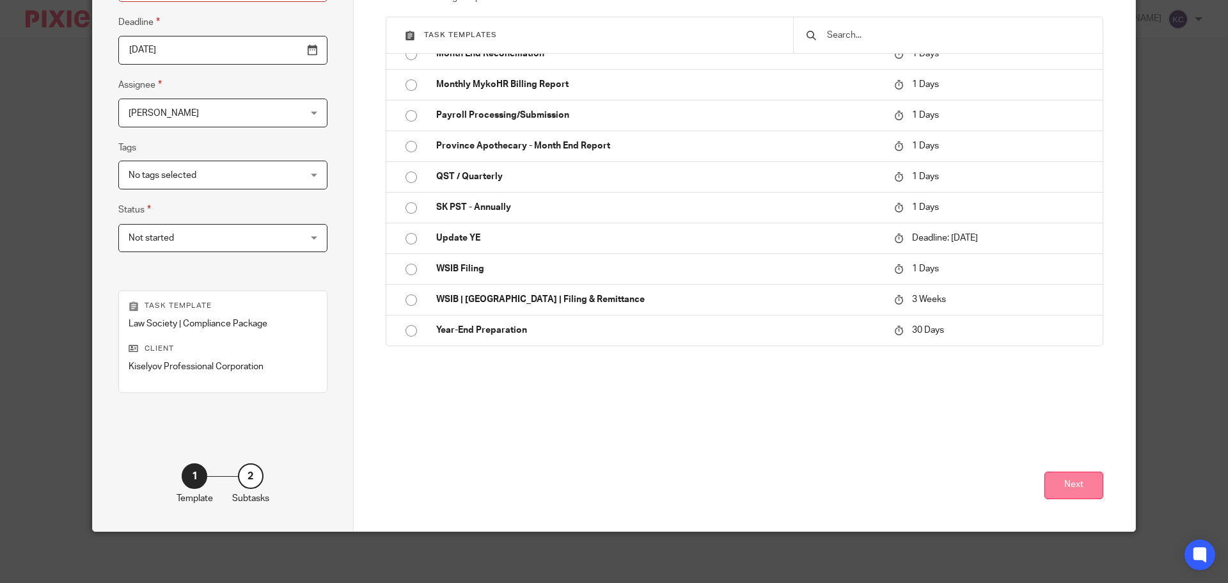
click at [1076, 492] on button "Next" at bounding box center [1074, 485] width 59 height 28
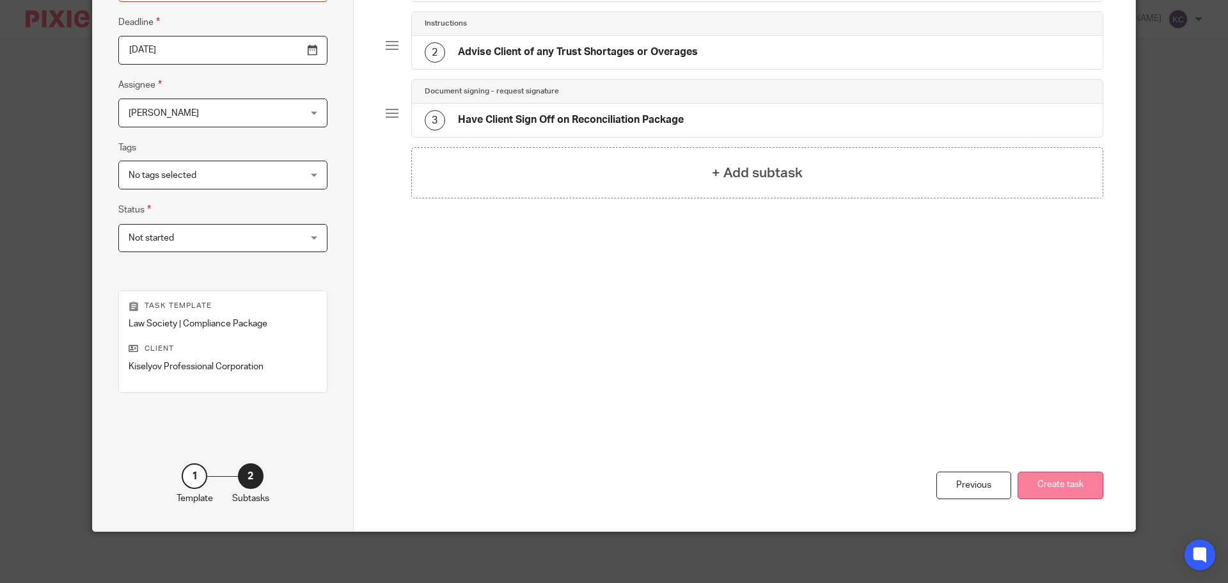
click at [1070, 480] on button "Create task" at bounding box center [1061, 485] width 86 height 28
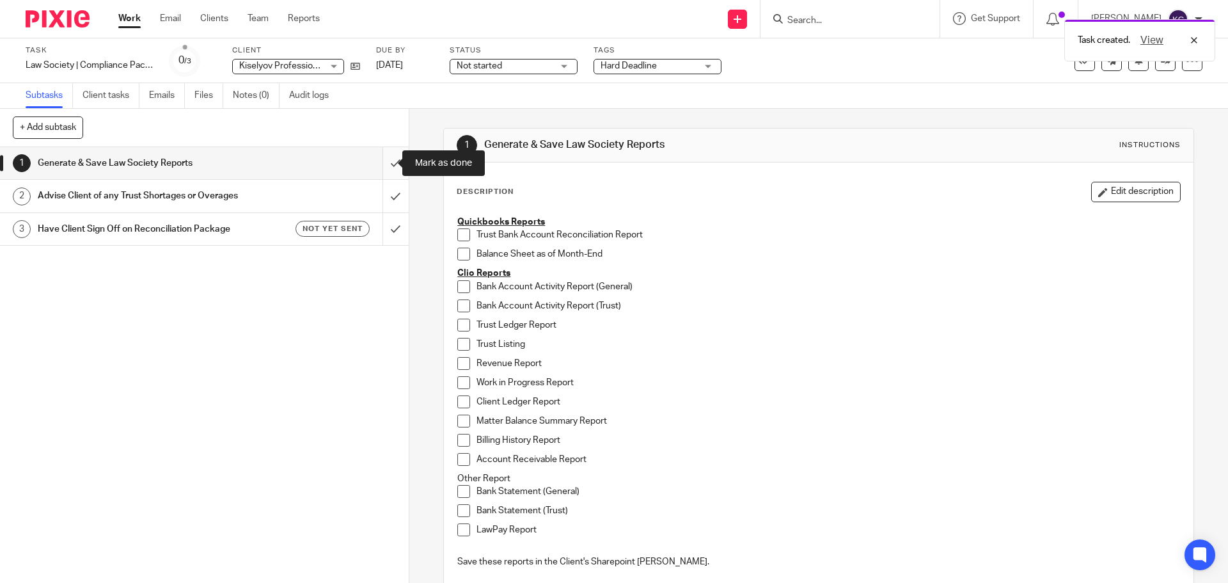
click at [383, 161] on input "submit" at bounding box center [204, 163] width 409 height 32
drag, startPoint x: 374, startPoint y: 191, endPoint x: 381, endPoint y: 185, distance: 9.5
click at [375, 191] on input "submit" at bounding box center [204, 196] width 409 height 32
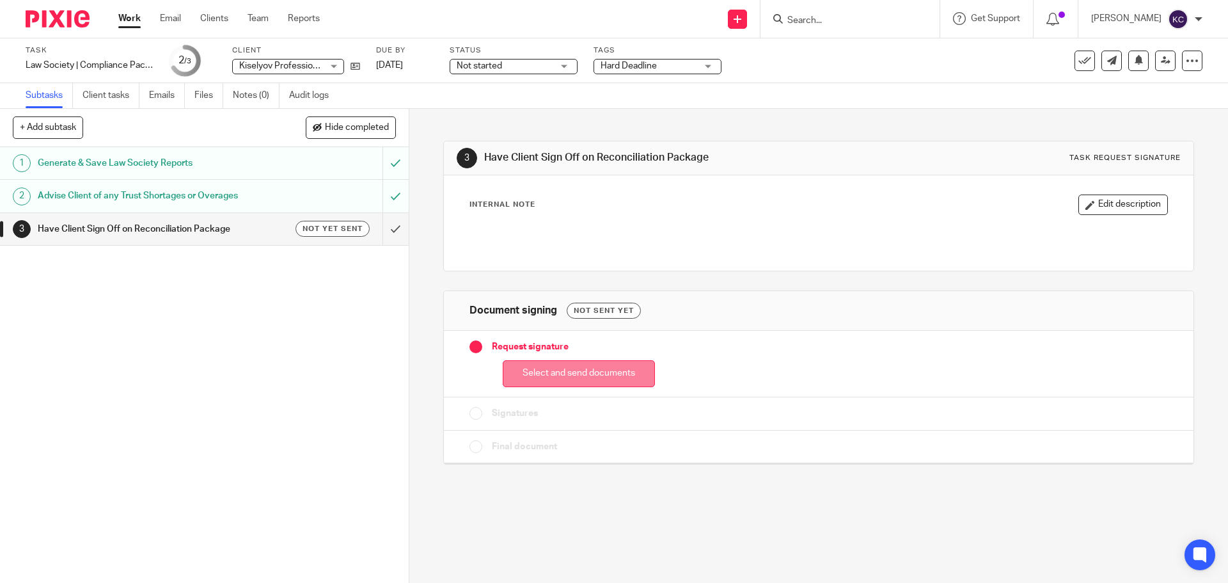
click at [590, 381] on button "Select and send documents" at bounding box center [579, 374] width 152 height 28
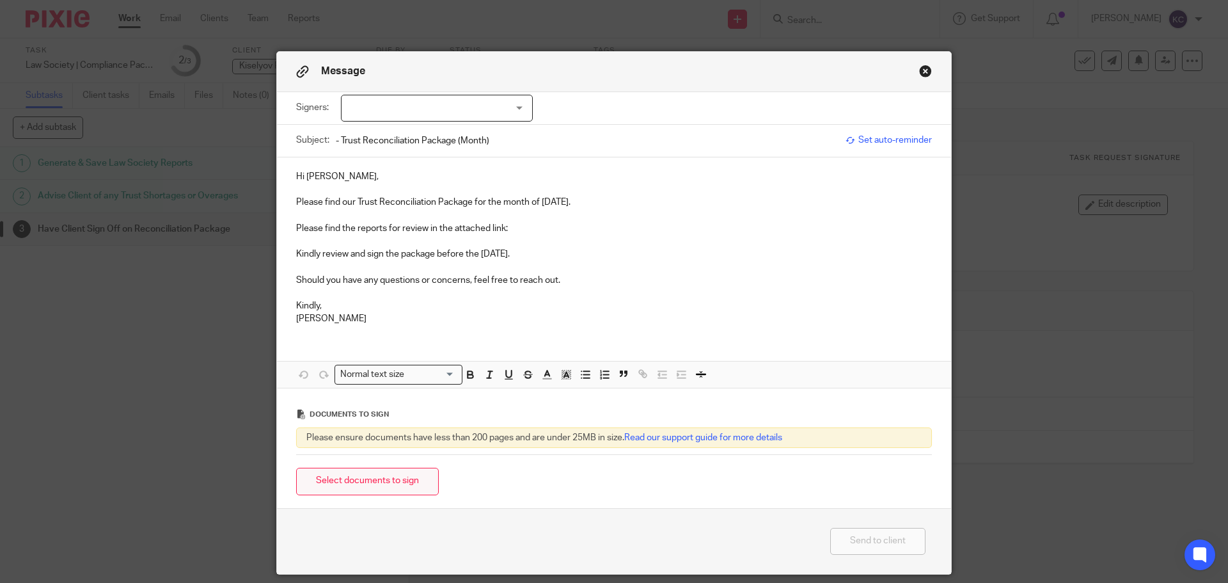
click at [379, 487] on button "Select documents to sign" at bounding box center [367, 482] width 143 height 28
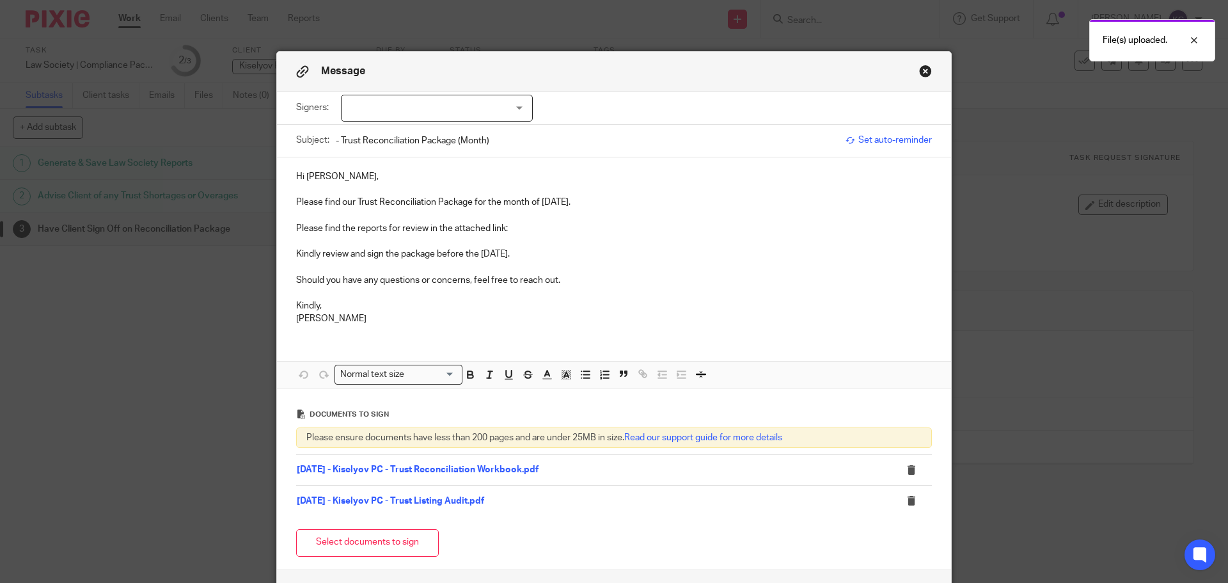
click at [420, 104] on div at bounding box center [437, 108] width 192 height 27
click at [419, 129] on li "[PERSON_NAME]" at bounding box center [432, 135] width 191 height 26
checkbox input "true"
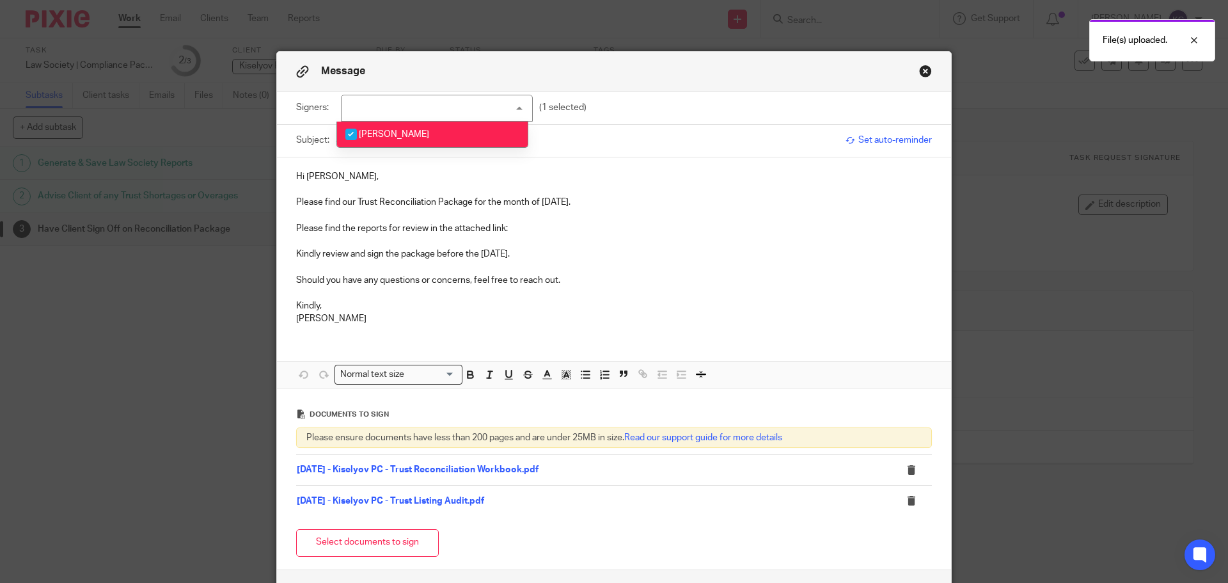
click at [425, 173] on p "Hi [PERSON_NAME]," at bounding box center [614, 176] width 636 height 13
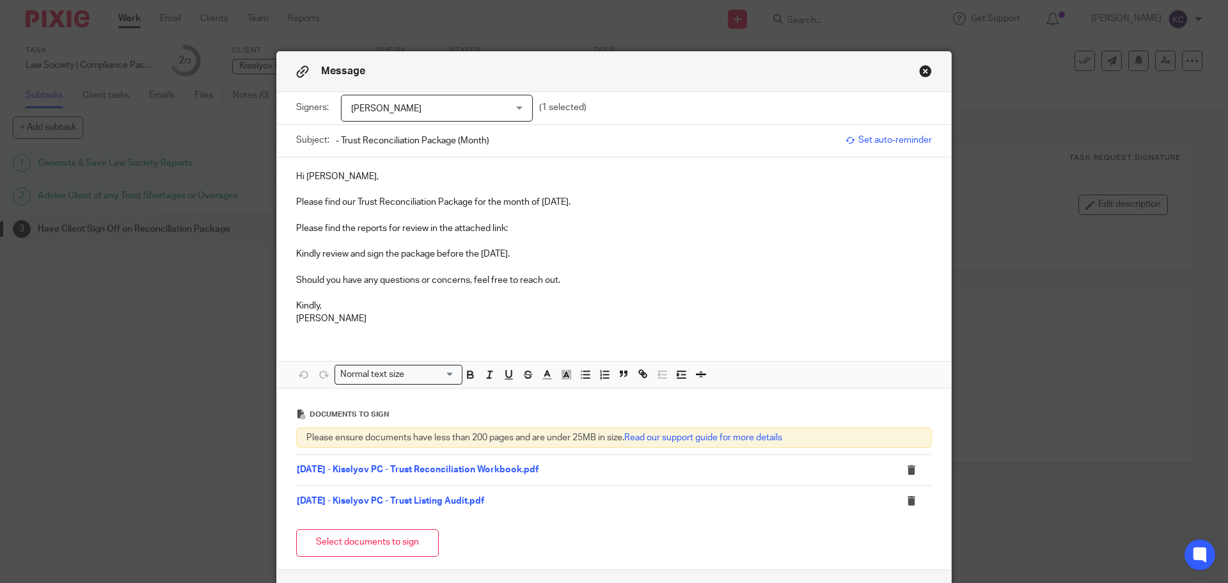
drag, startPoint x: 576, startPoint y: 201, endPoint x: 538, endPoint y: 202, distance: 38.4
click at [538, 202] on p "Please find our Trust Reconciliation Package for the month of [DATE]." at bounding box center [614, 202] width 636 height 13
copy p "July 2025"
drag, startPoint x: 493, startPoint y: 145, endPoint x: 453, endPoint y: 141, distance: 40.5
click at [453, 141] on input "- Trust Reconciliation Package (Month)" at bounding box center [587, 140] width 503 height 29
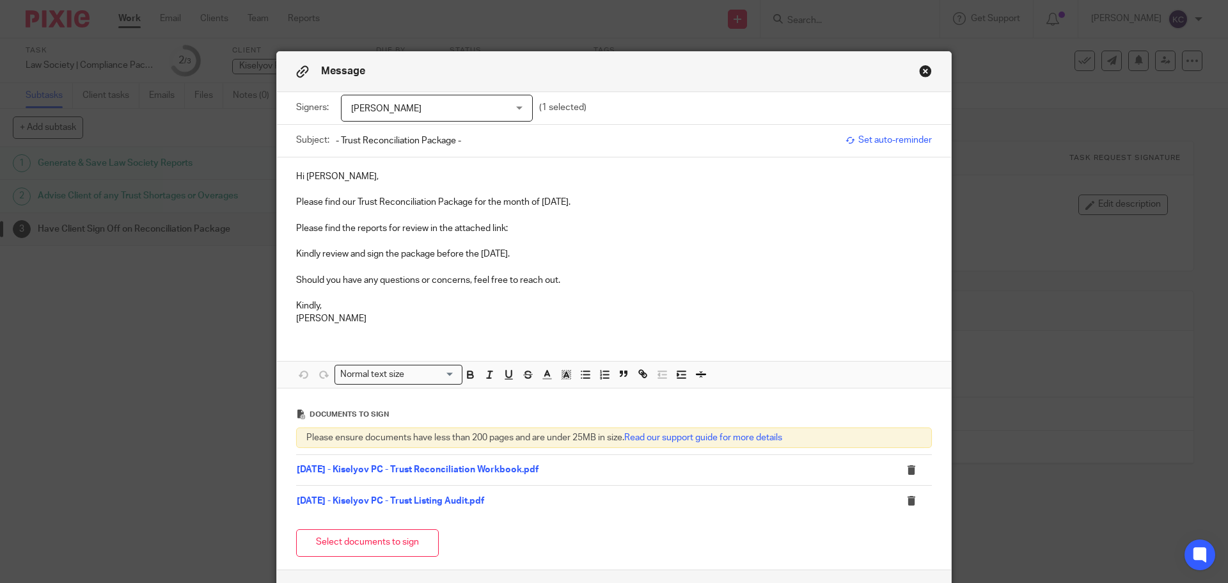
paste input "July 2025"
click at [336, 140] on input "- Trust Reconciliation Package - July 2025" at bounding box center [587, 140] width 503 height 29
paste input "Kiselyov PC"
type input "Kiselyov PC - Trust Reconciliation Package - [DATE]"
click at [349, 174] on p "Hi [PERSON_NAME]," at bounding box center [614, 176] width 636 height 13
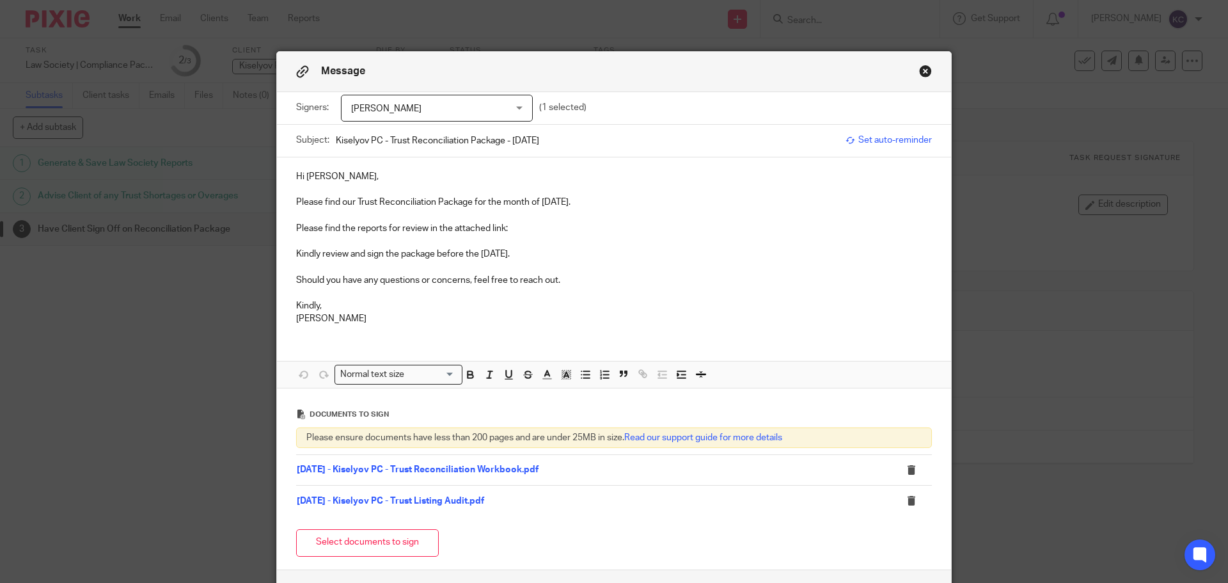
click at [508, 226] on p "Please find the reports for review in the attached link:" at bounding box center [614, 228] width 636 height 13
click at [521, 226] on p "Please find the reports for review in the attached link:" at bounding box center [614, 228] width 636 height 13
click at [568, 254] on p "Kindly review and sign the package before the [DATE]." at bounding box center [614, 254] width 636 height 13
click at [569, 276] on p "Should you have any questions or concerns, feel free to reach out." at bounding box center [614, 280] width 636 height 13
click at [521, 228] on link "07 - July" at bounding box center [525, 228] width 34 height 9
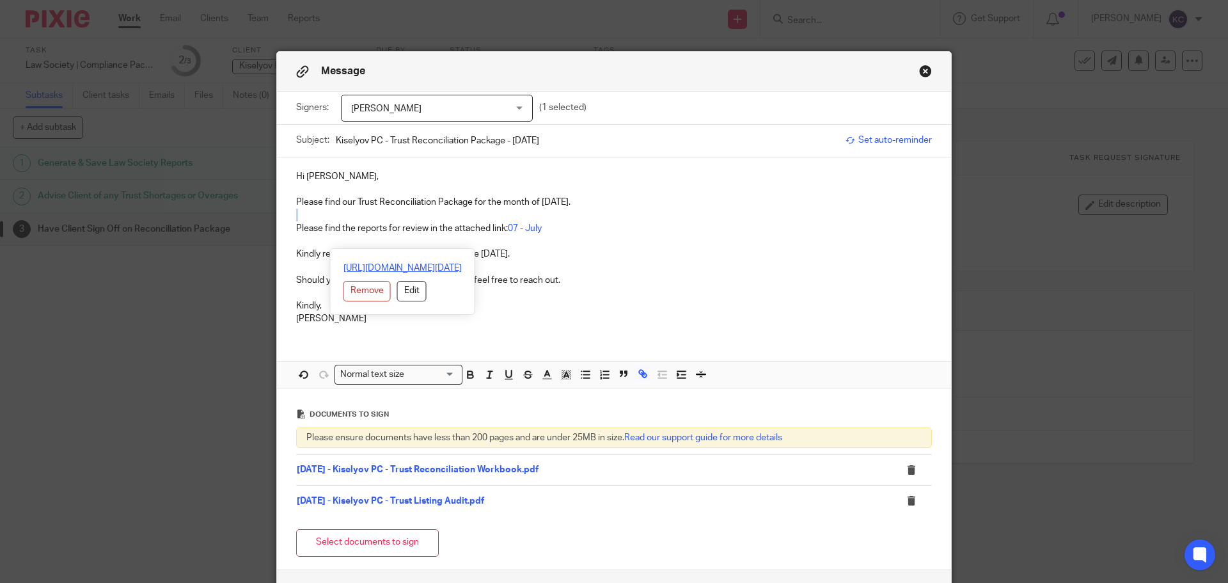
click at [462, 267] on link "https://abmaccounting.sharepoint.com/:f:/r/Client%20Working%20List/Kiselyov%20P…" at bounding box center [402, 268] width 118 height 13
click at [684, 301] on p "Kindly," at bounding box center [614, 305] width 636 height 13
click at [620, 331] on div "Hi Nicole, Please find our Trust Reconciliation Package for the month of July 2…" at bounding box center [614, 246] width 674 height 178
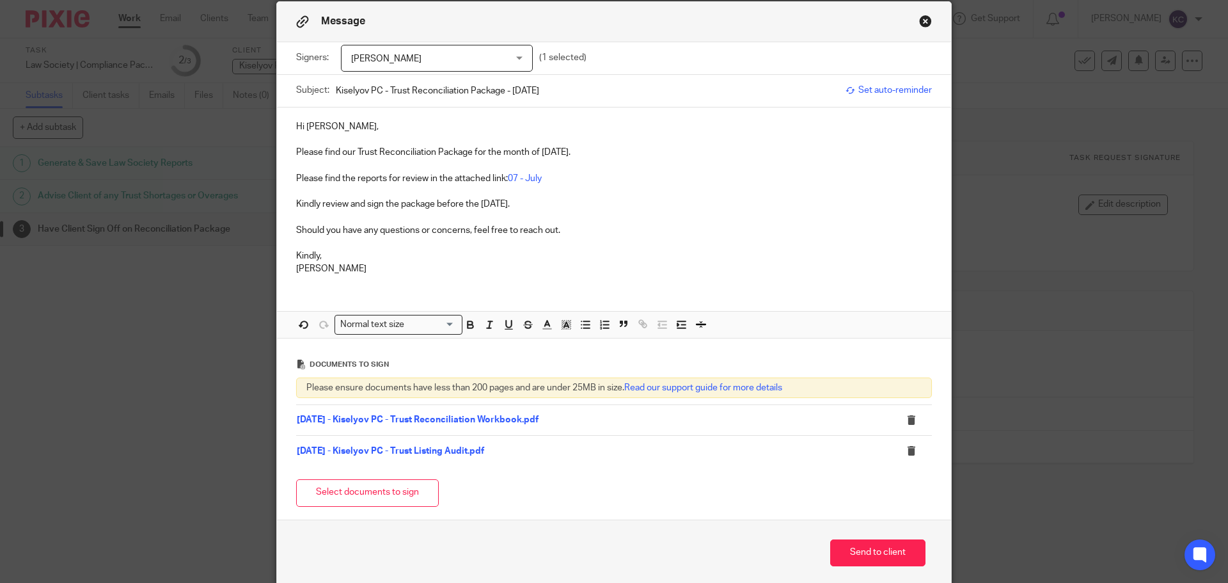
scroll to position [104, 0]
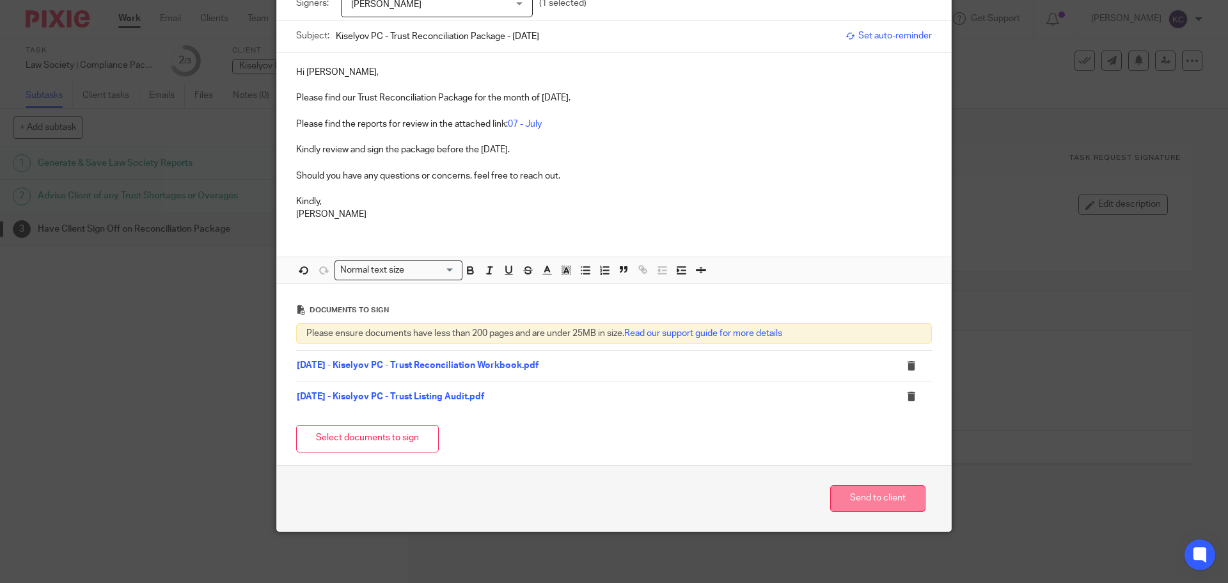
drag, startPoint x: 864, startPoint y: 493, endPoint x: 870, endPoint y: 498, distance: 7.3
click at [865, 493] on button "Send to client" at bounding box center [877, 499] width 95 height 28
